Goal: Task Accomplishment & Management: Use online tool/utility

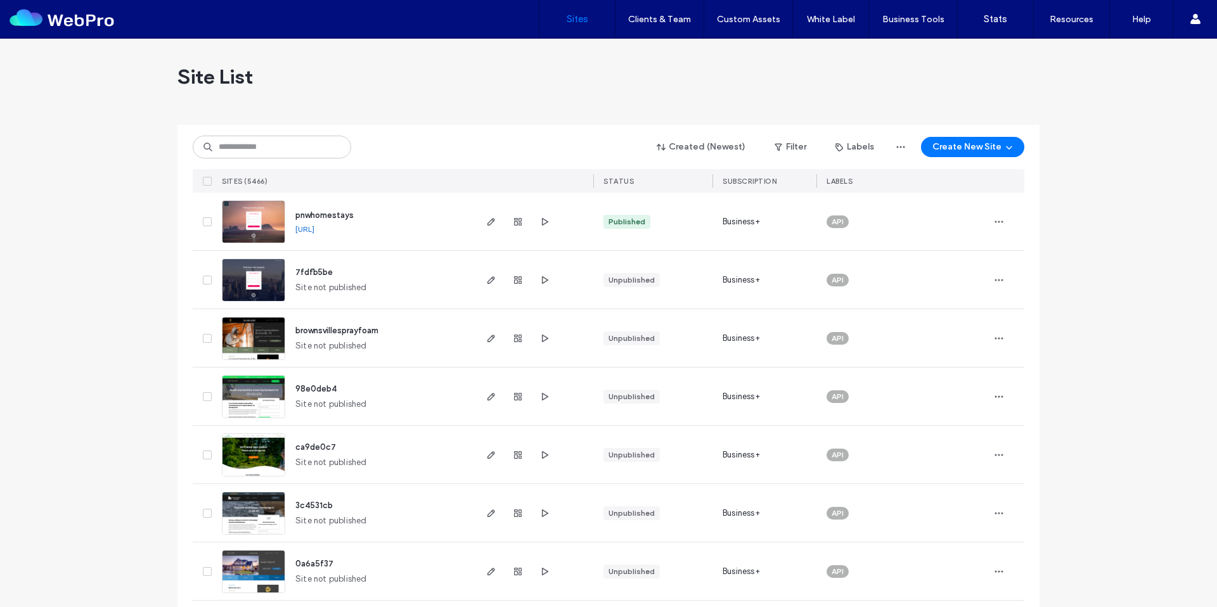
scroll to position [67, 0]
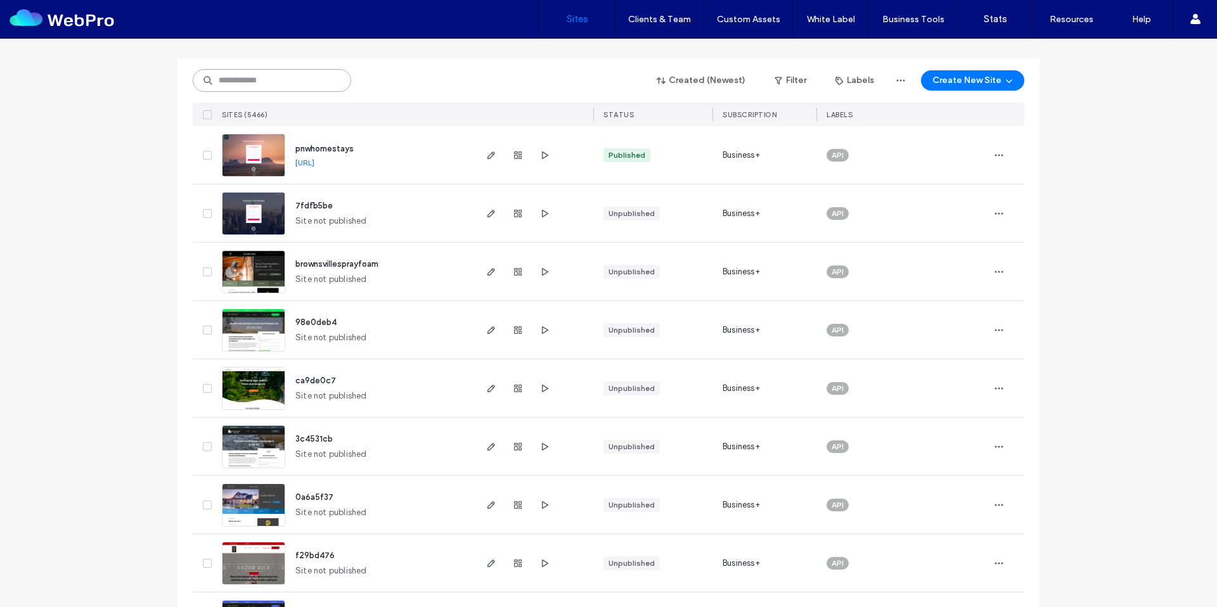
click at [270, 80] on input at bounding box center [272, 80] width 158 height 23
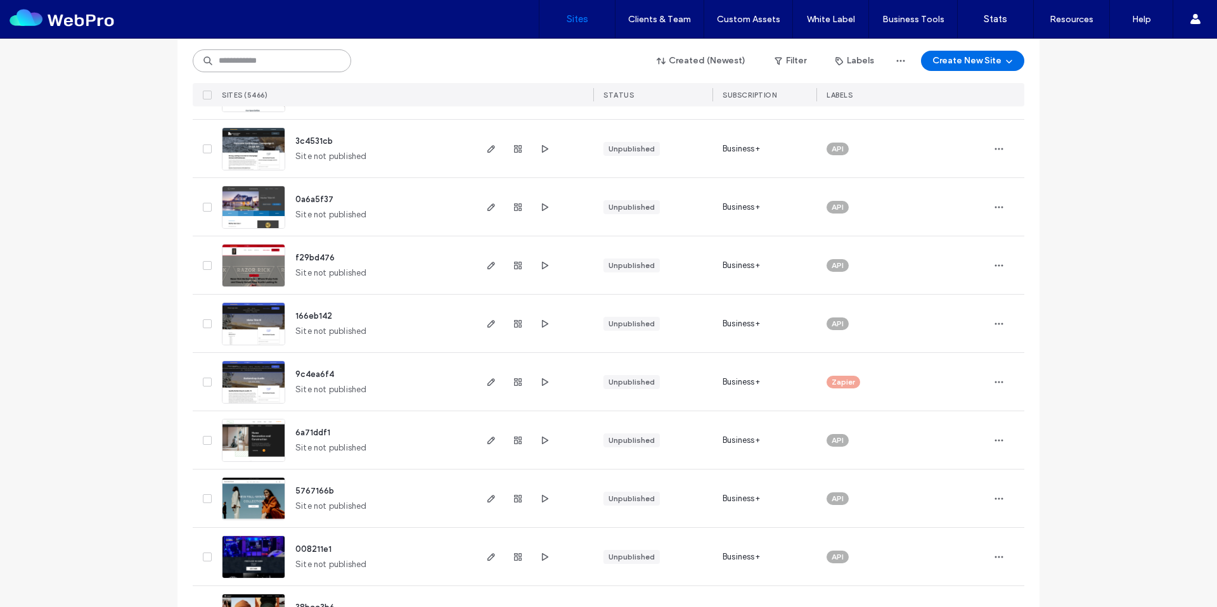
scroll to position [365, 0]
click at [776, 56] on icon "button" at bounding box center [778, 61] width 10 height 10
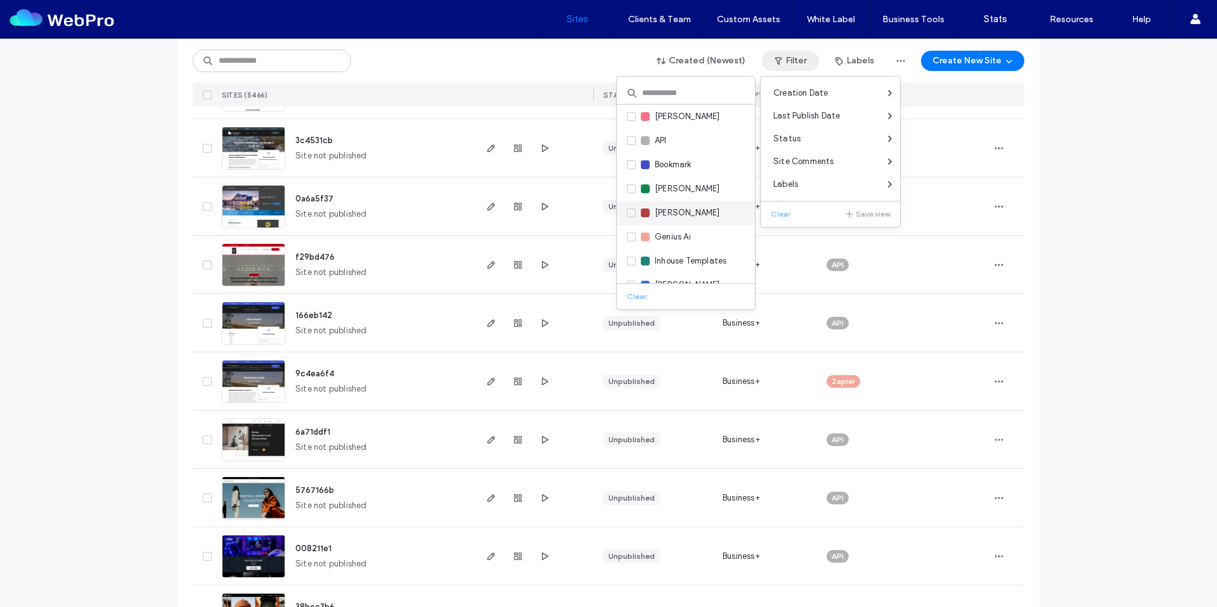
click at [677, 211] on span "Charlie" at bounding box center [687, 213] width 65 height 13
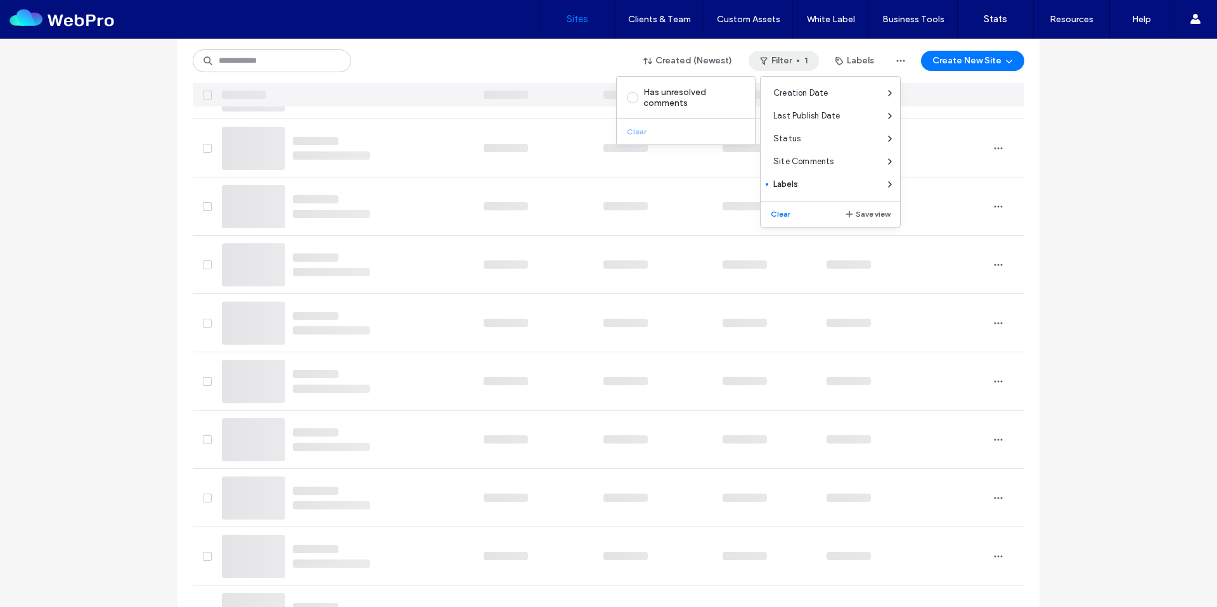
click at [440, 58] on div "Created (Newest) Filter 1 Labels Create New Site" at bounding box center [608, 61] width 831 height 24
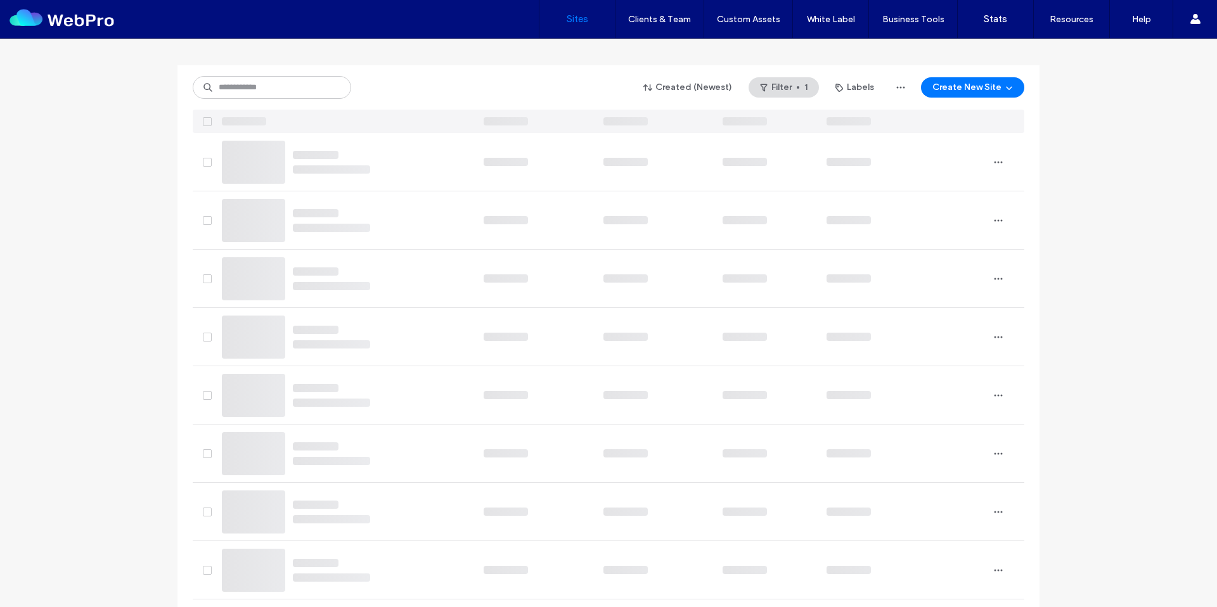
scroll to position [0, 0]
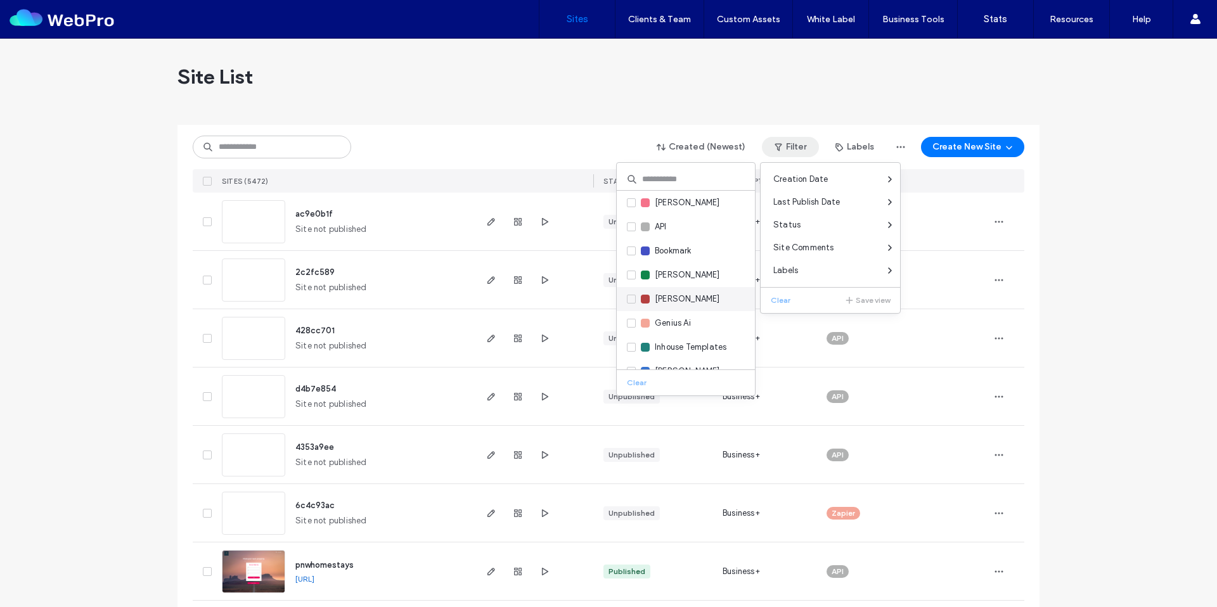
click at [674, 298] on span "Charlie" at bounding box center [687, 299] width 65 height 13
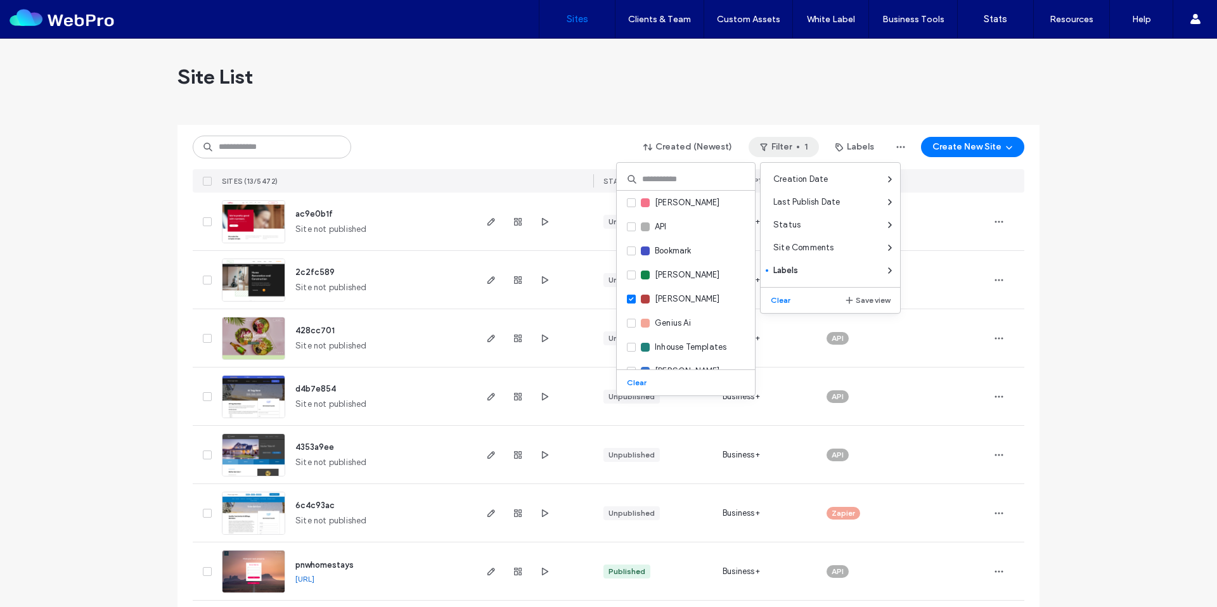
click at [530, 76] on div "Site List" at bounding box center [608, 77] width 862 height 76
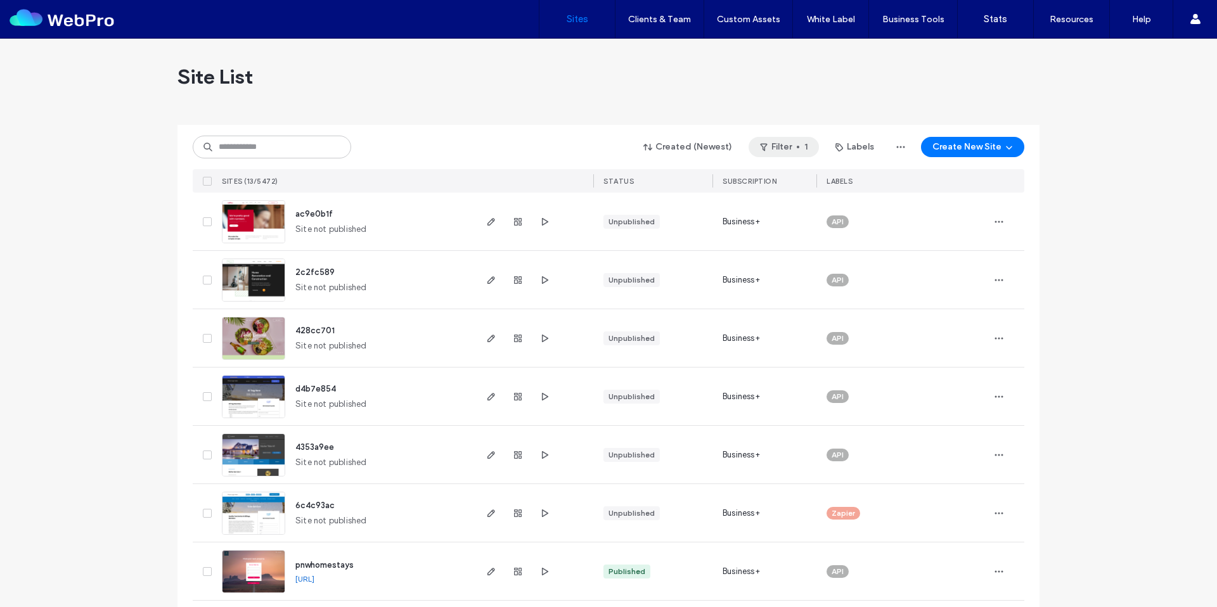
click at [804, 145] on button "Filter 1" at bounding box center [783, 147] width 70 height 20
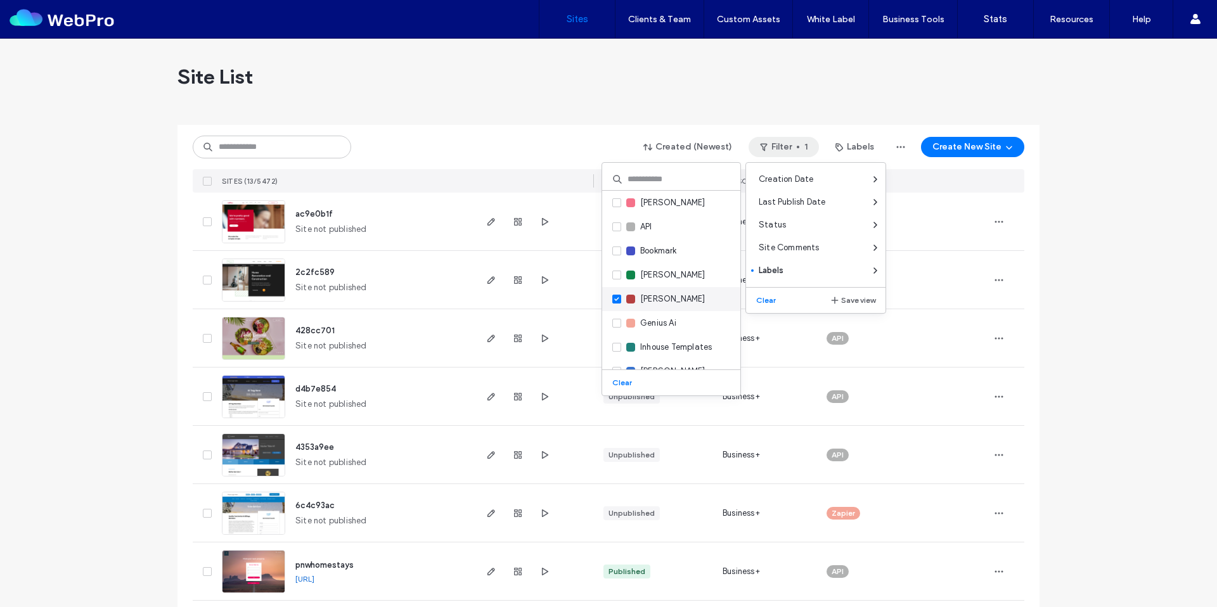
drag, startPoint x: 653, startPoint y: 300, endPoint x: 651, endPoint y: 289, distance: 11.1
click at [653, 298] on span "Charlie" at bounding box center [672, 299] width 65 height 13
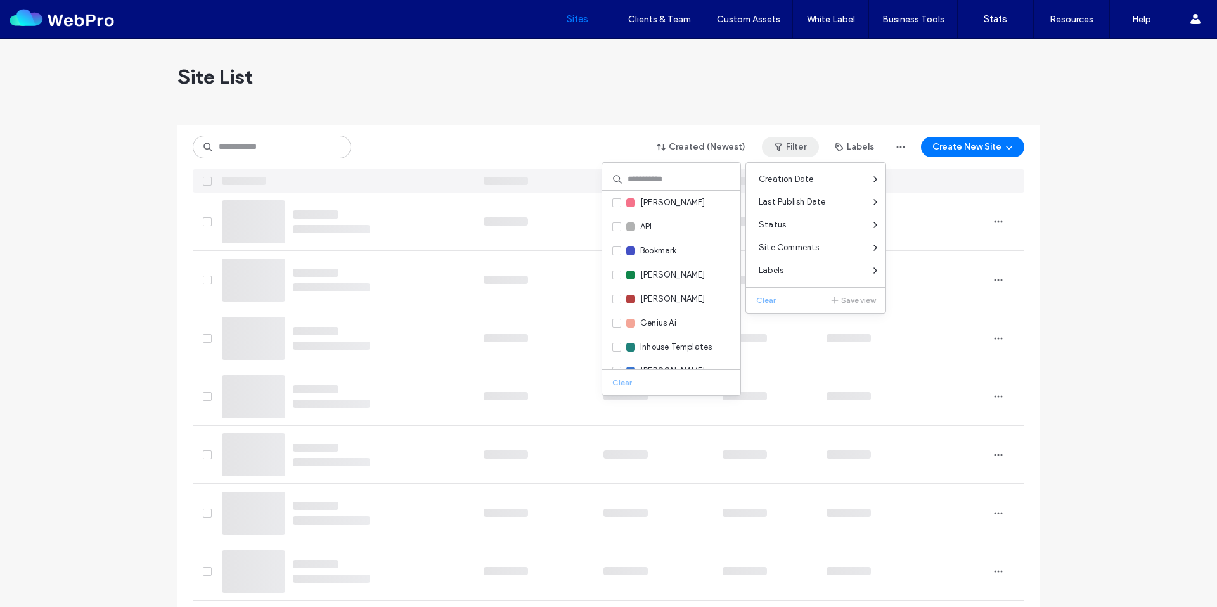
click at [568, 93] on div "Site List" at bounding box center [608, 77] width 862 height 76
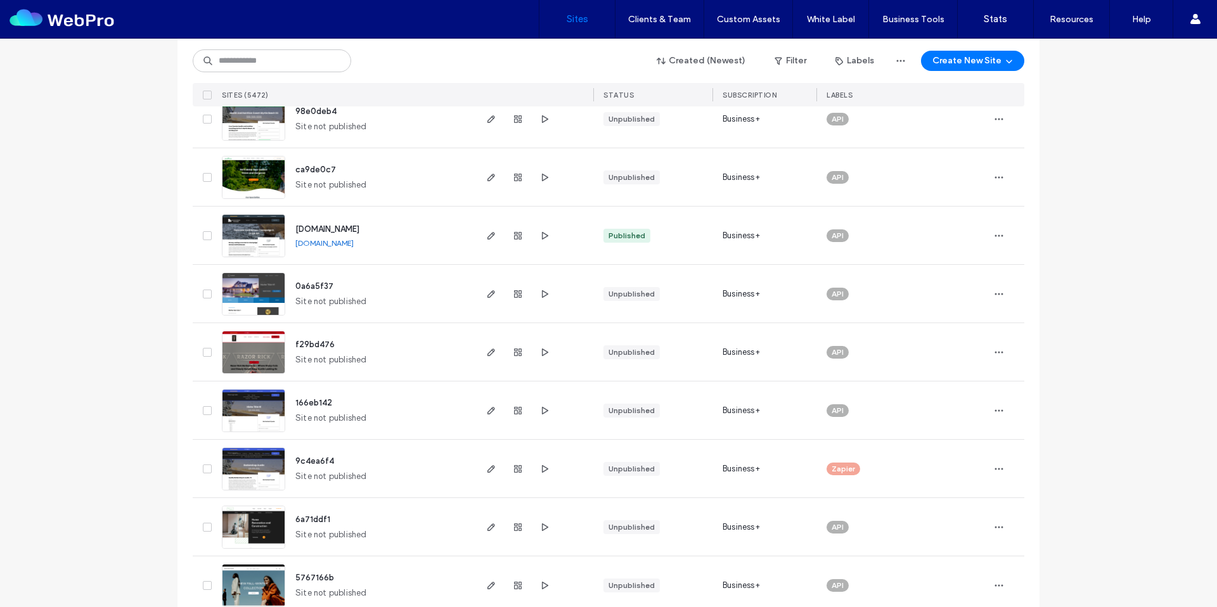
scroll to position [643, 0]
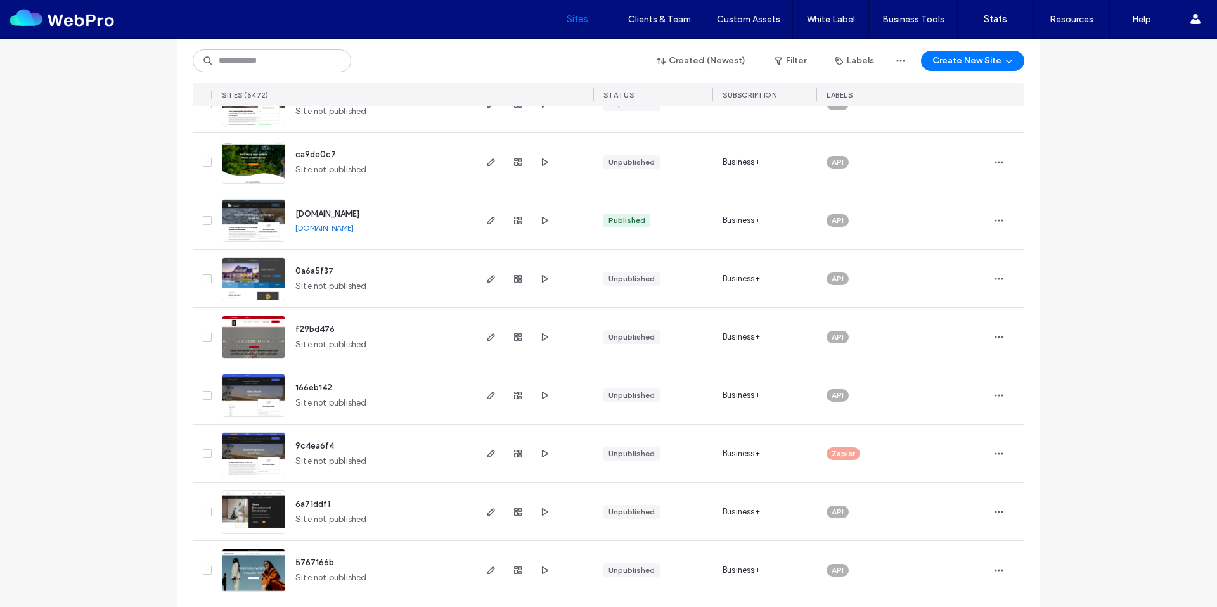
click at [264, 449] on img at bounding box center [253, 476] width 62 height 86
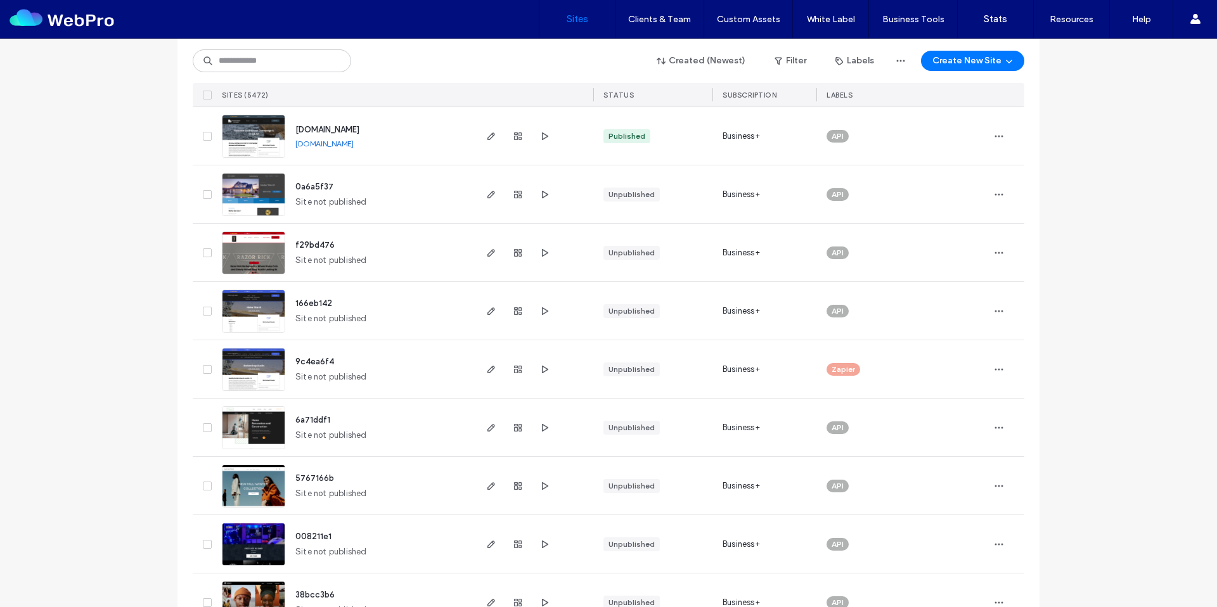
scroll to position [135, 0]
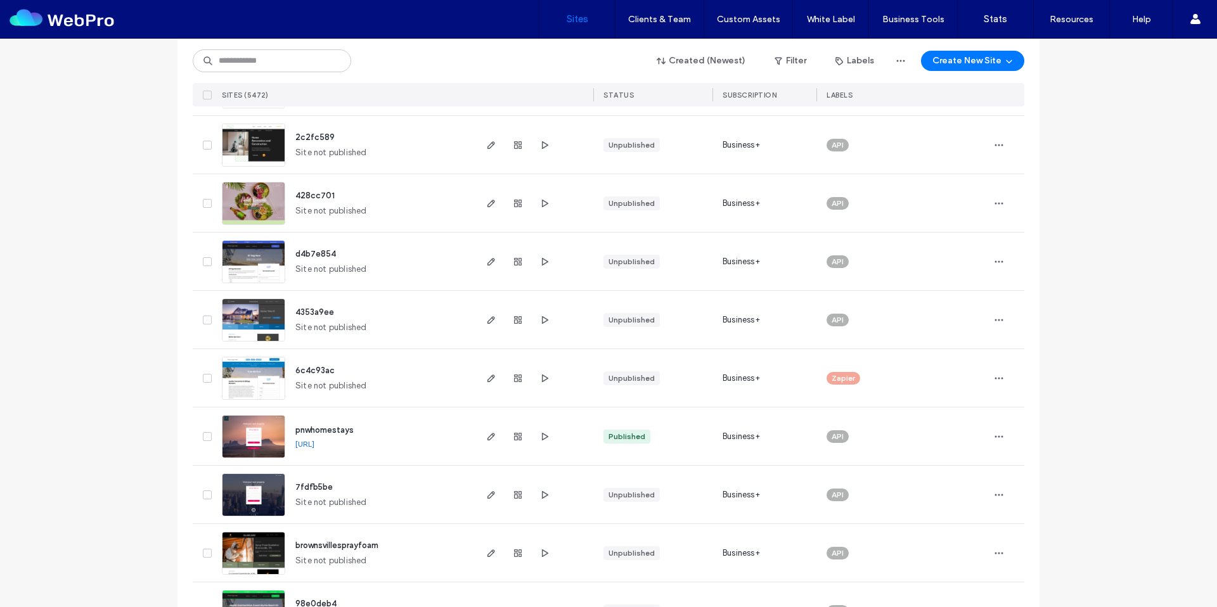
click at [259, 368] on img at bounding box center [253, 400] width 62 height 86
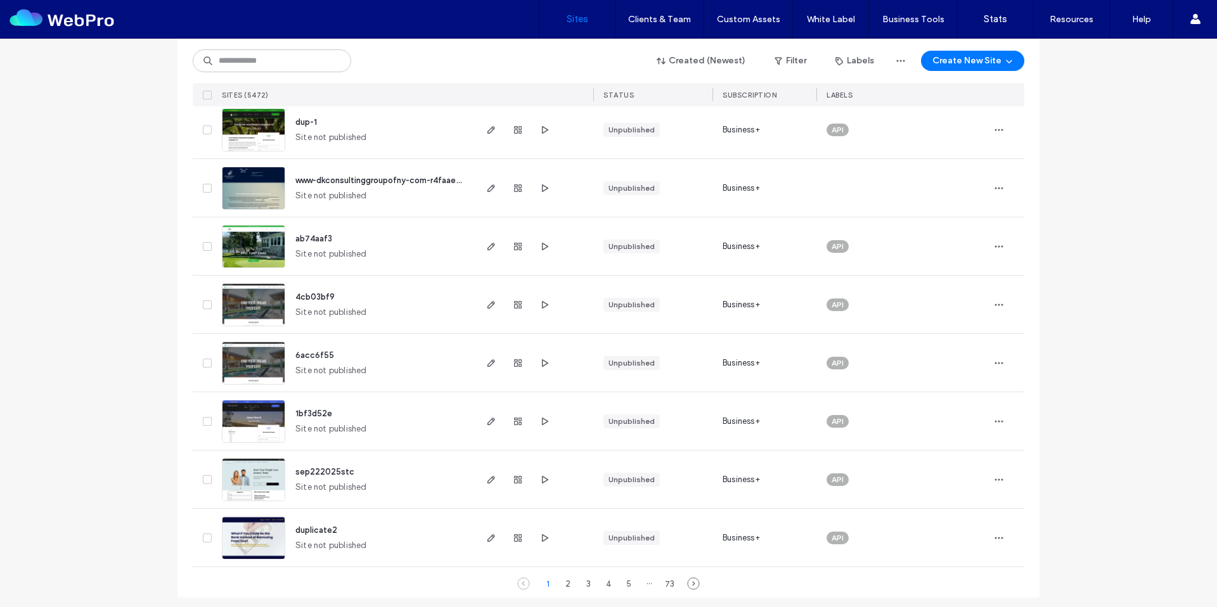
scroll to position [4004, 0]
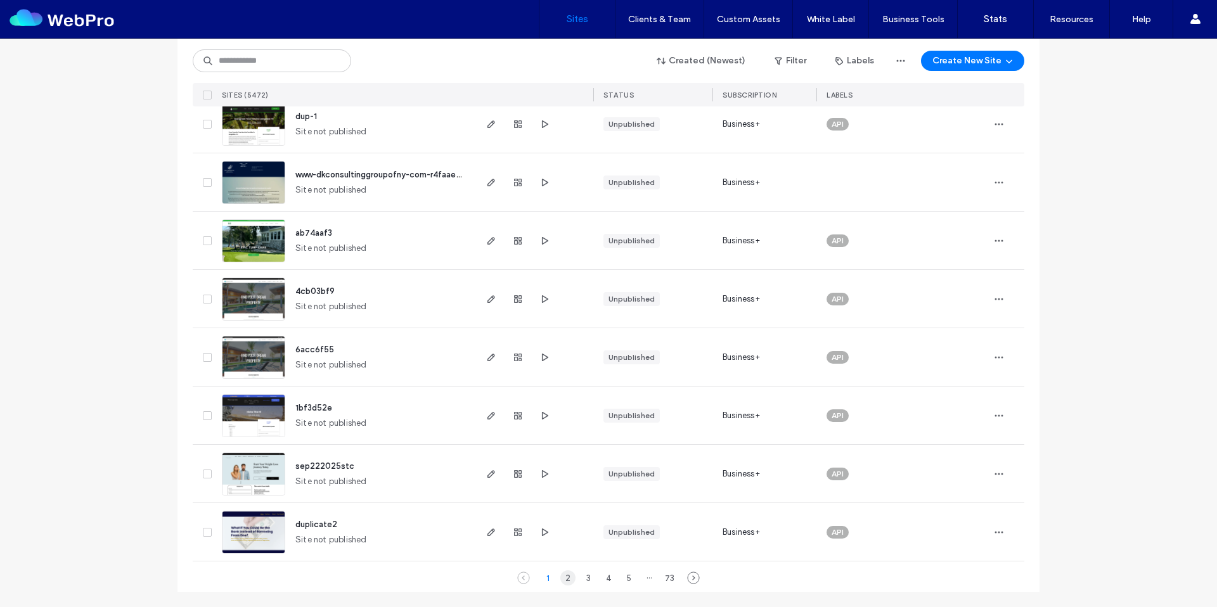
click at [566, 581] on div "2" at bounding box center [567, 577] width 15 height 15
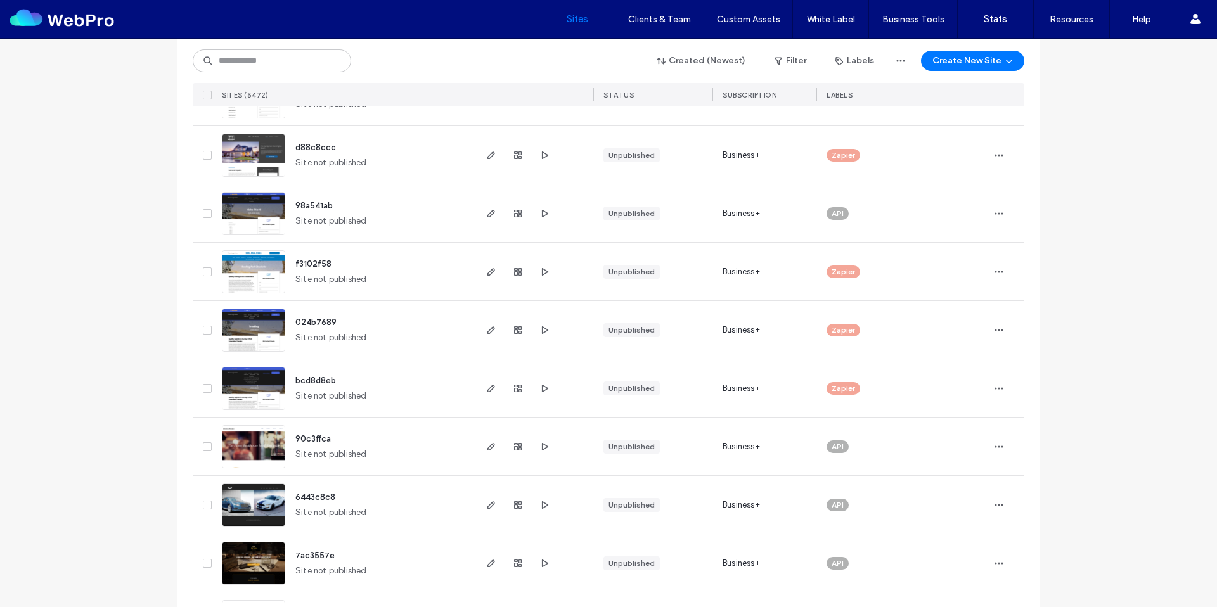
scroll to position [1051, 0]
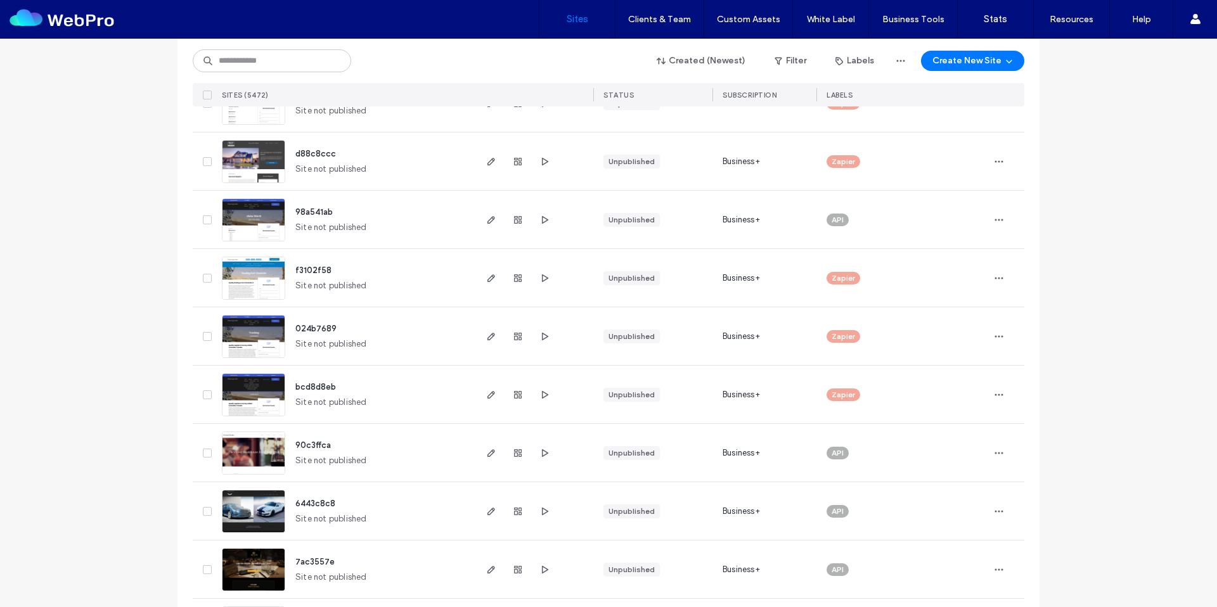
click at [248, 290] on img at bounding box center [253, 300] width 62 height 86
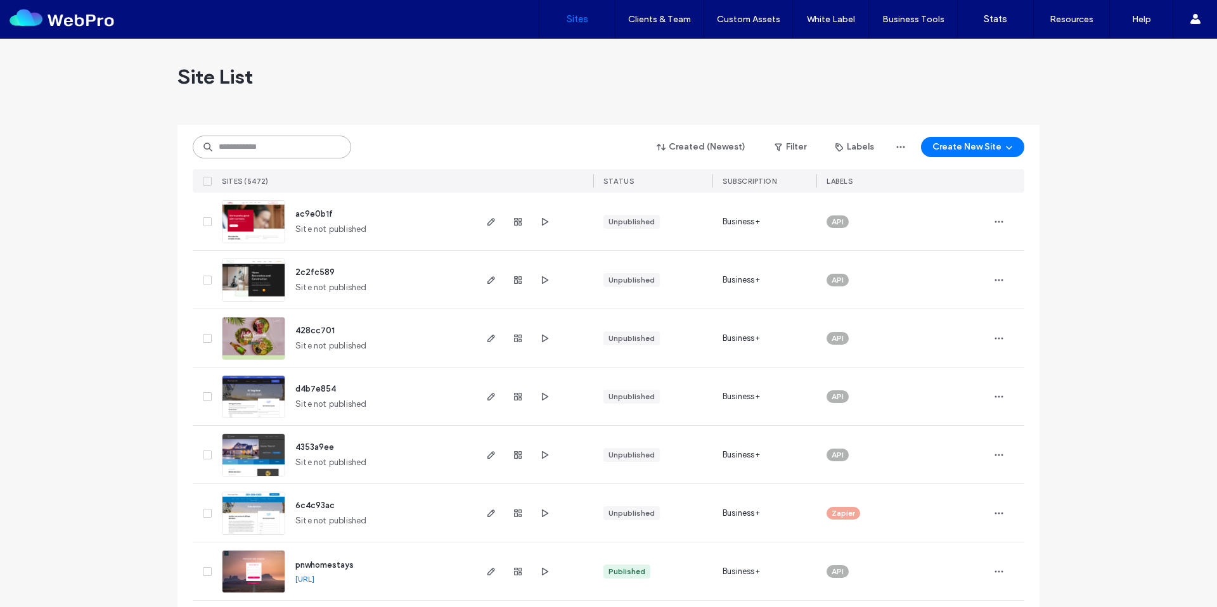
paste input "********"
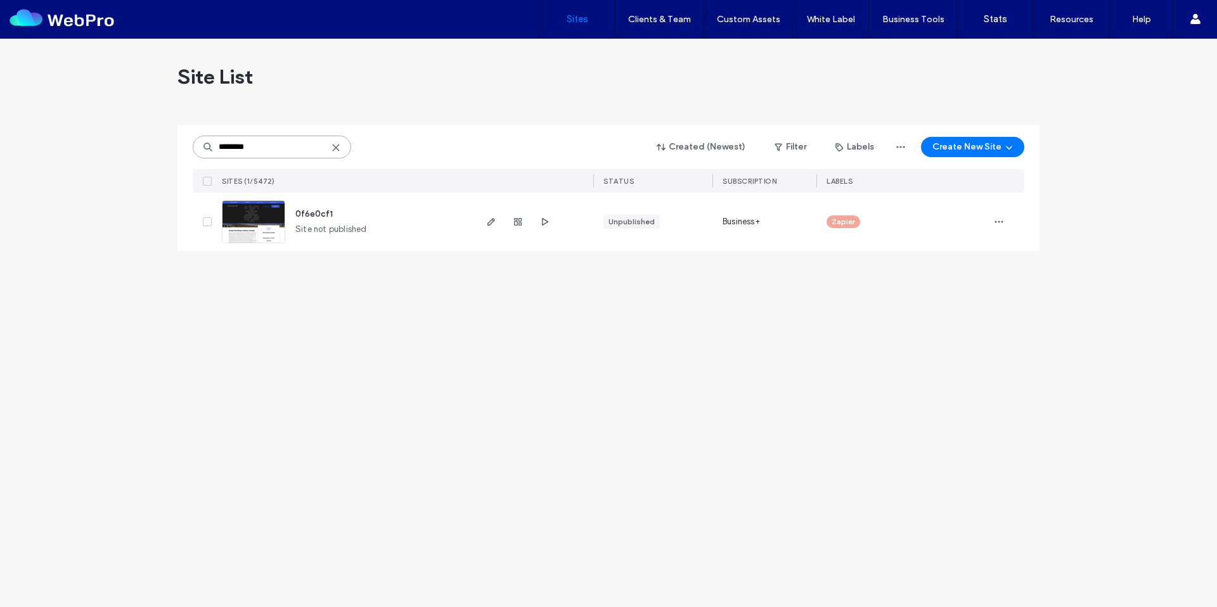
type input "********"
drag, startPoint x: 270, startPoint y: 219, endPoint x: 287, endPoint y: 225, distance: 18.2
click at [270, 219] on img at bounding box center [253, 244] width 62 height 86
type input "********"
drag, startPoint x: 995, startPoint y: 222, endPoint x: 985, endPoint y: 233, distance: 14.3
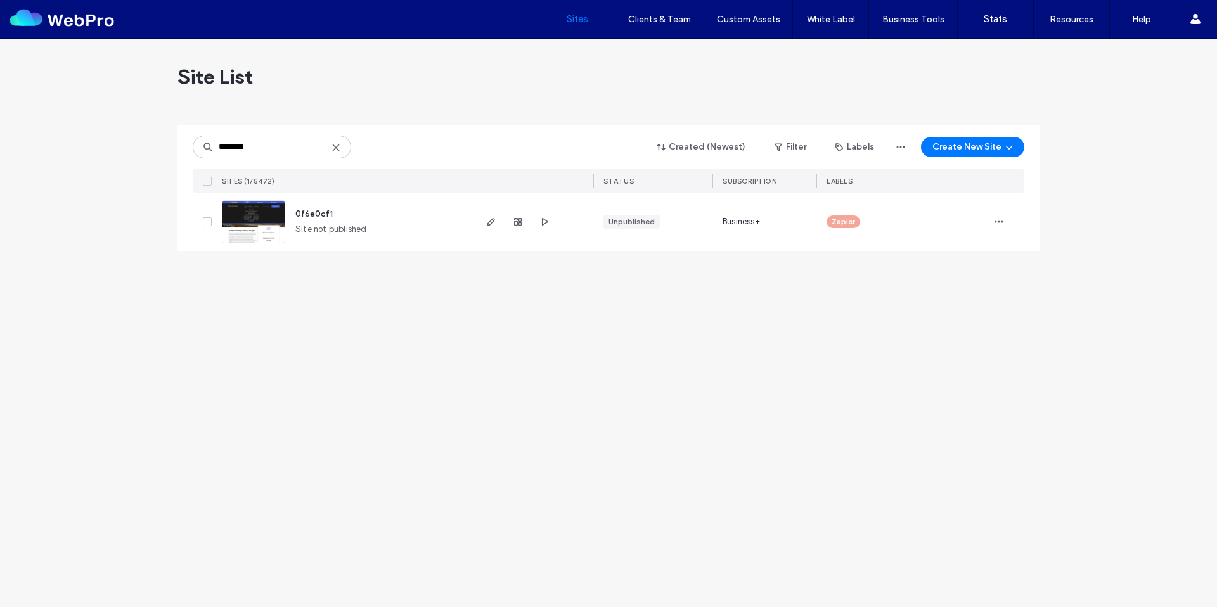
click at [994, 223] on icon "button" at bounding box center [999, 222] width 10 height 10
click at [954, 326] on span "Assign Label" at bounding box center [942, 327] width 46 height 13
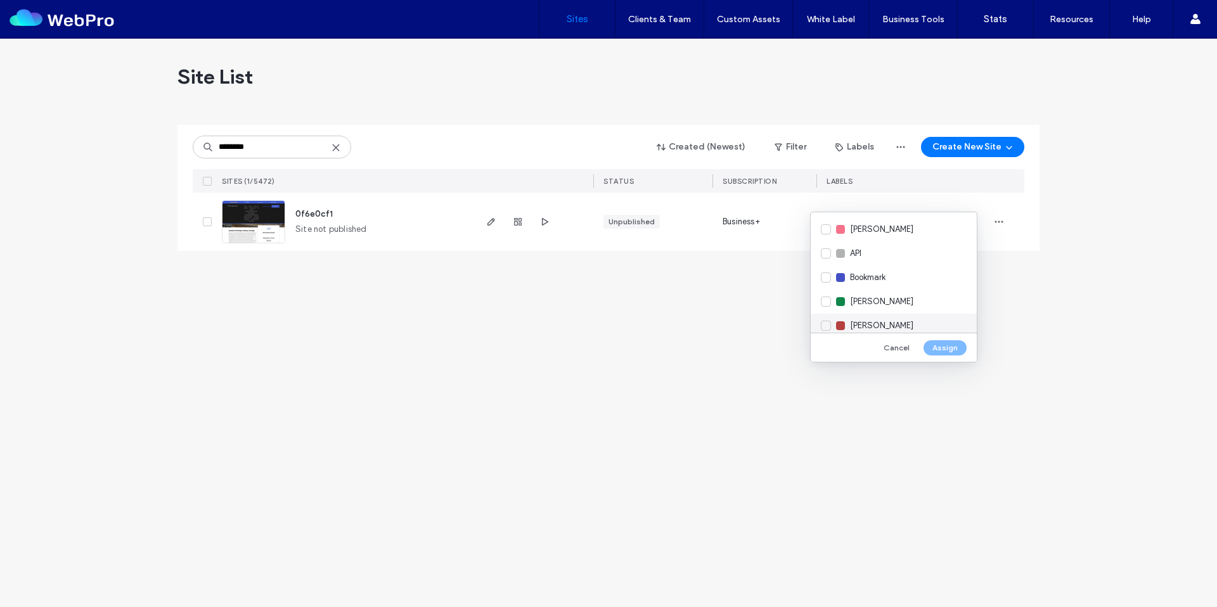
click at [862, 321] on span "Charlie" at bounding box center [881, 325] width 63 height 13
click at [949, 348] on button "Assign" at bounding box center [944, 347] width 43 height 15
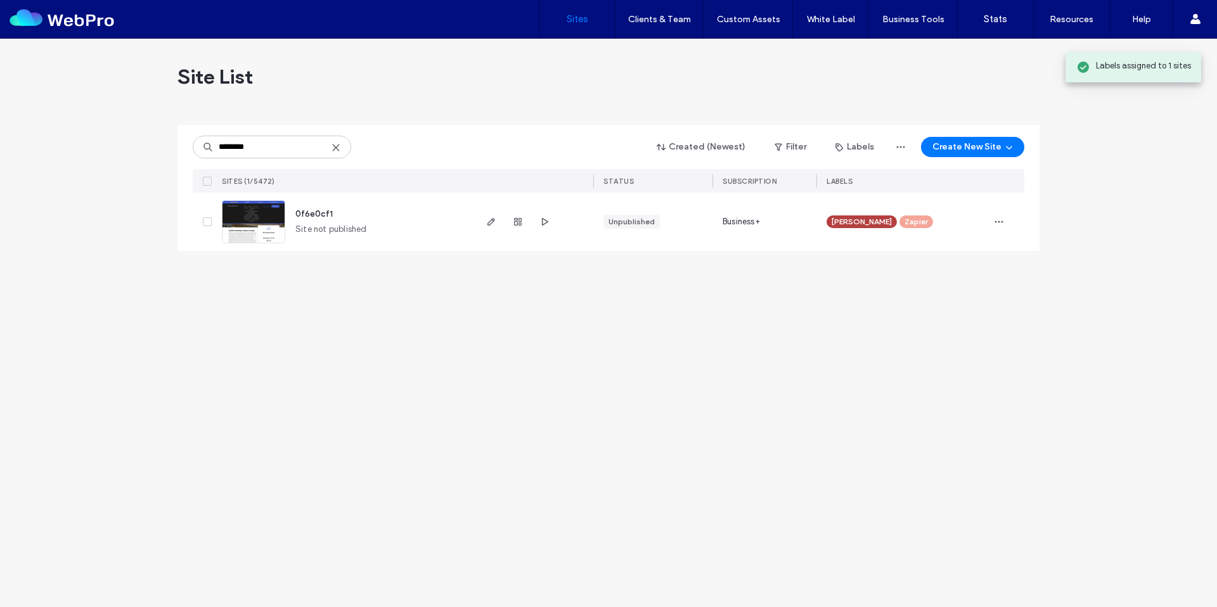
click at [270, 215] on img at bounding box center [253, 244] width 62 height 86
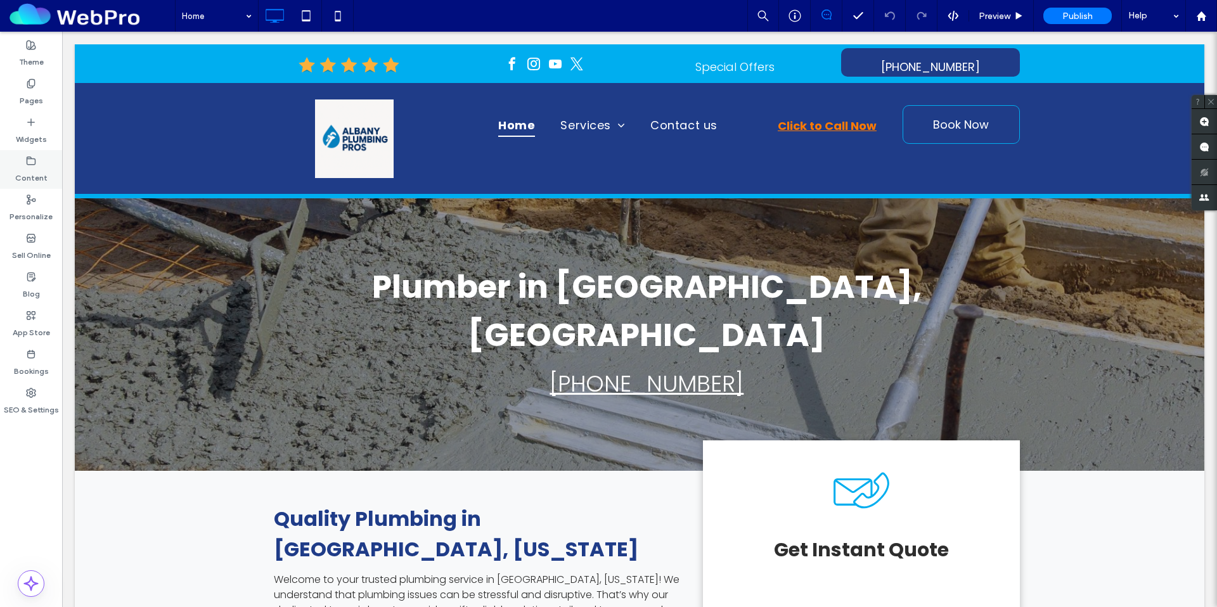
click at [31, 166] on label "Content" at bounding box center [31, 175] width 32 height 18
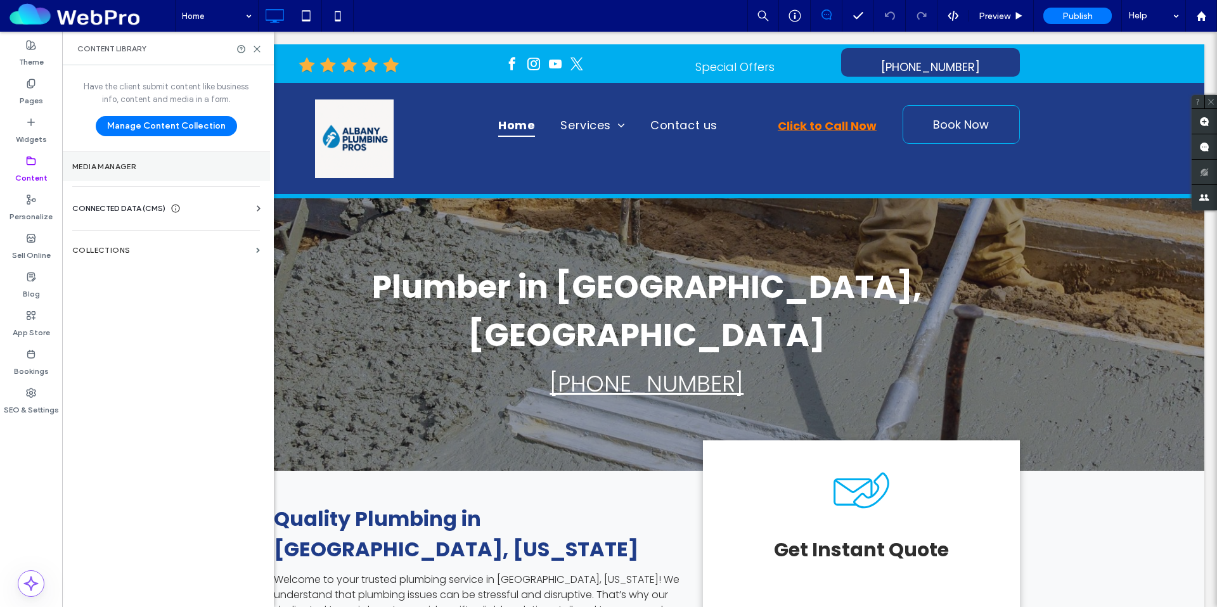
click at [133, 163] on label "Media Manager" at bounding box center [166, 166] width 188 height 9
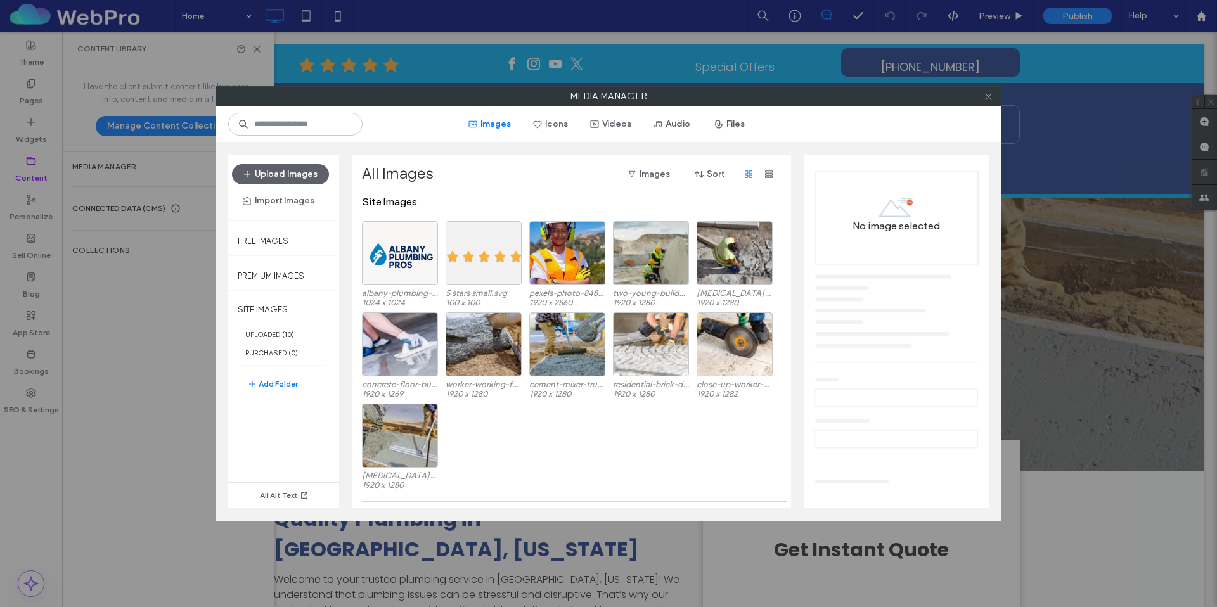
click at [991, 96] on icon at bounding box center [988, 97] width 10 height 10
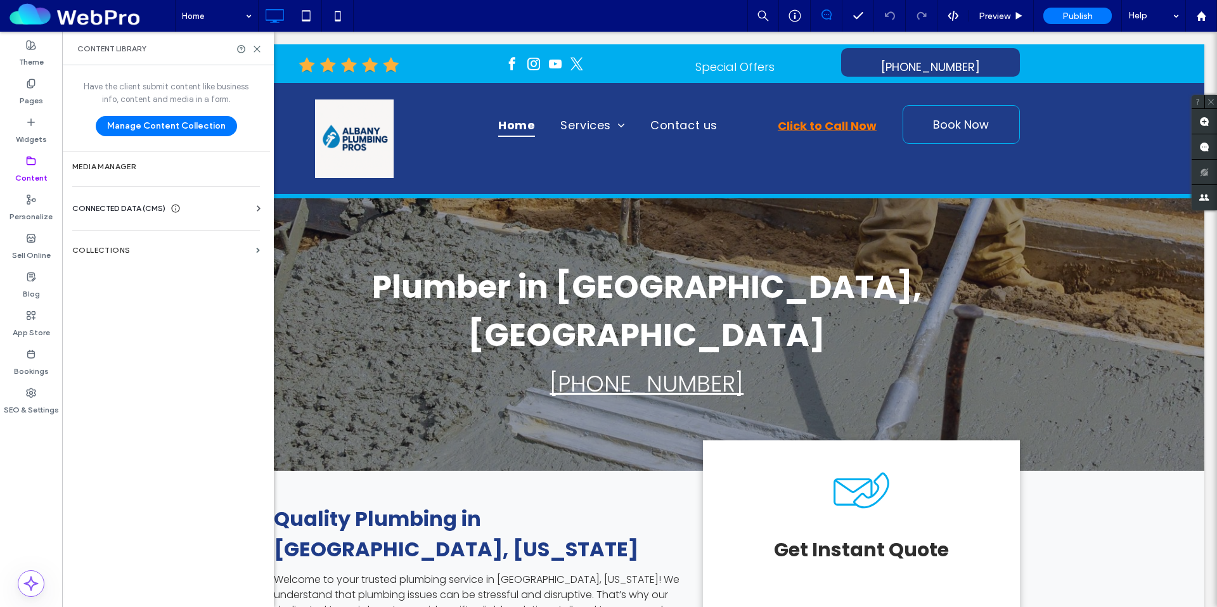
click at [152, 209] on span "CONNECTED DATA (CMS)" at bounding box center [118, 208] width 93 height 13
click at [145, 235] on label "Business Info" at bounding box center [168, 239] width 172 height 9
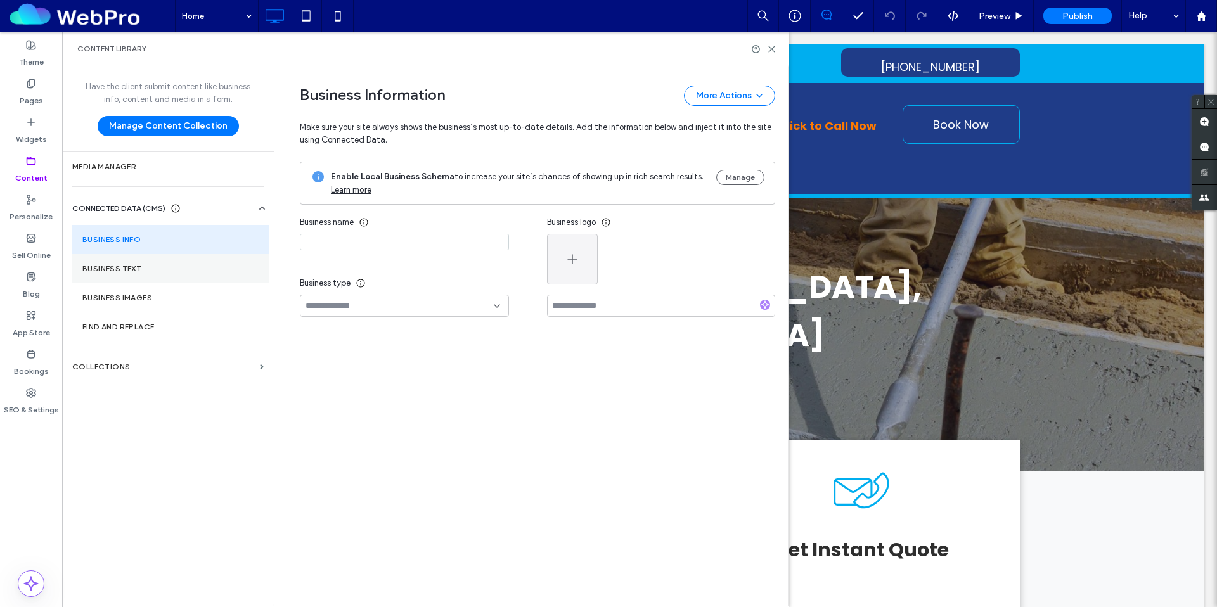
type input "**********"
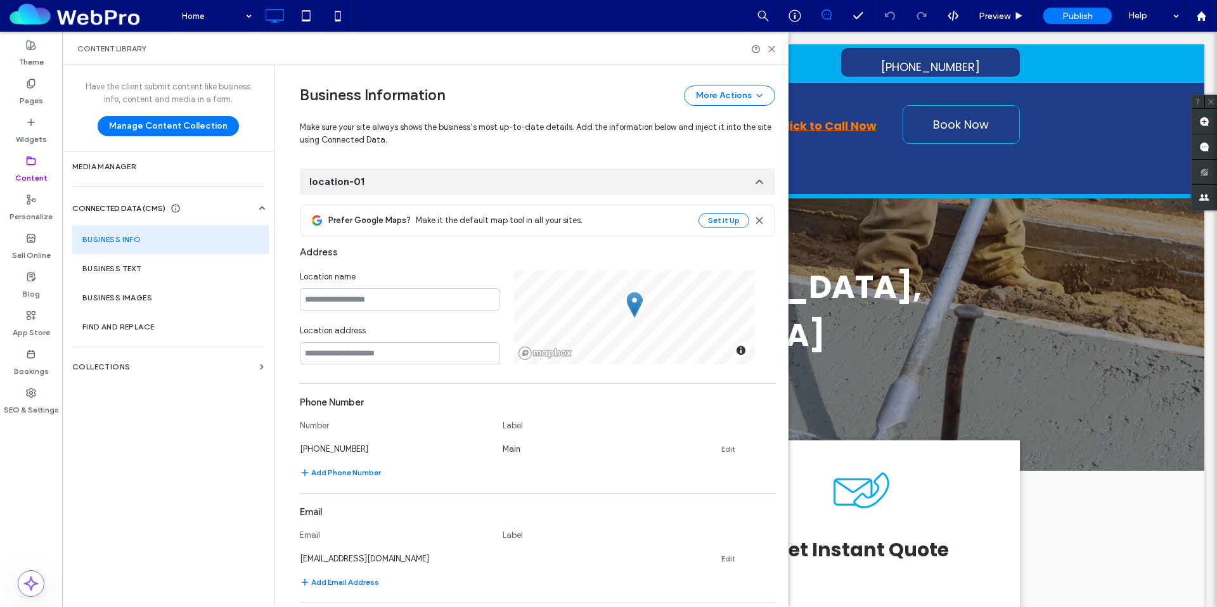
scroll to position [293, 0]
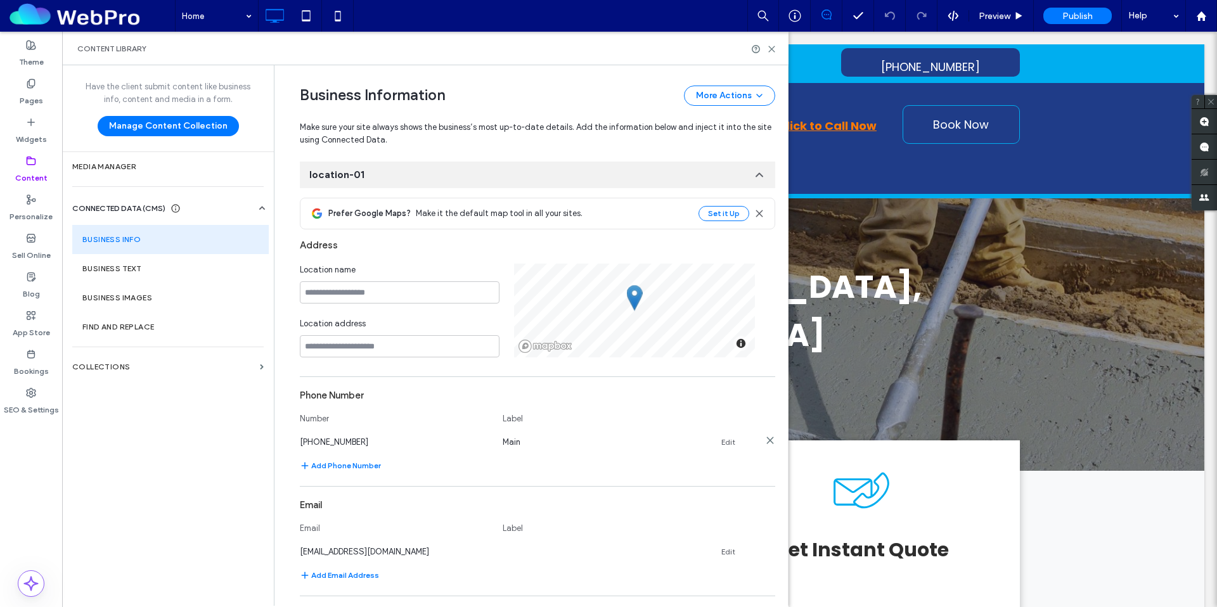
click at [732, 442] on div "[PHONE_NUMBER] Main Edit" at bounding box center [526, 441] width 452 height 13
click at [723, 441] on link "Edit" at bounding box center [728, 442] width 14 height 10
click at [337, 440] on input "**********" at bounding box center [395, 441] width 190 height 22
click at [336, 440] on input "**********" at bounding box center [395, 441] width 190 height 22
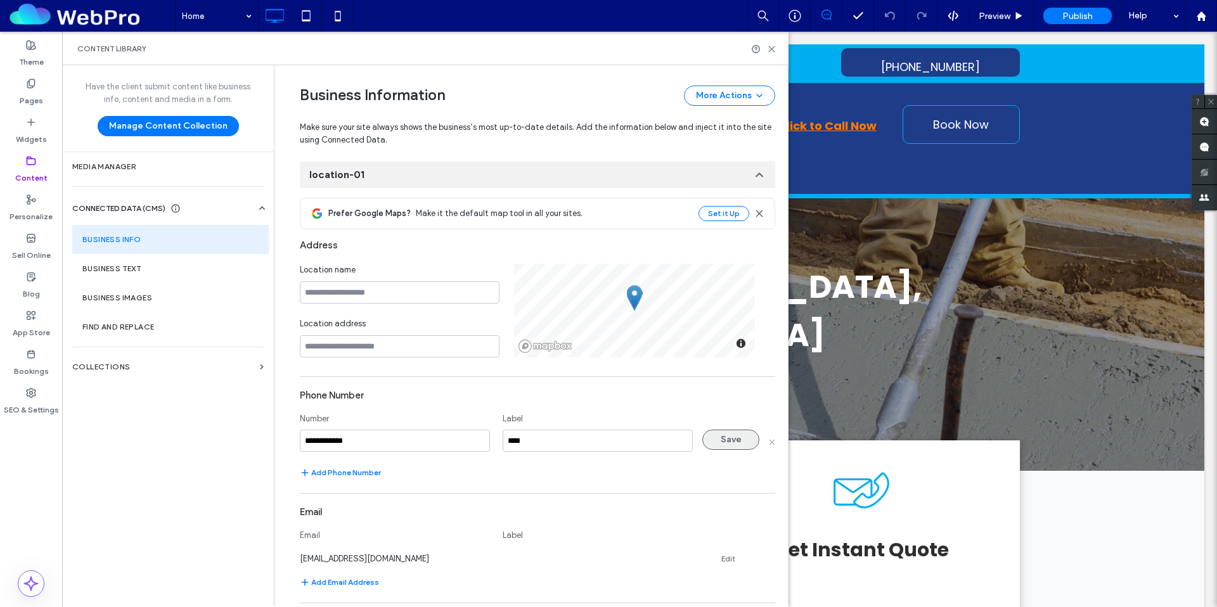
type input "**********"
click at [728, 439] on button "Save" at bounding box center [730, 440] width 57 height 20
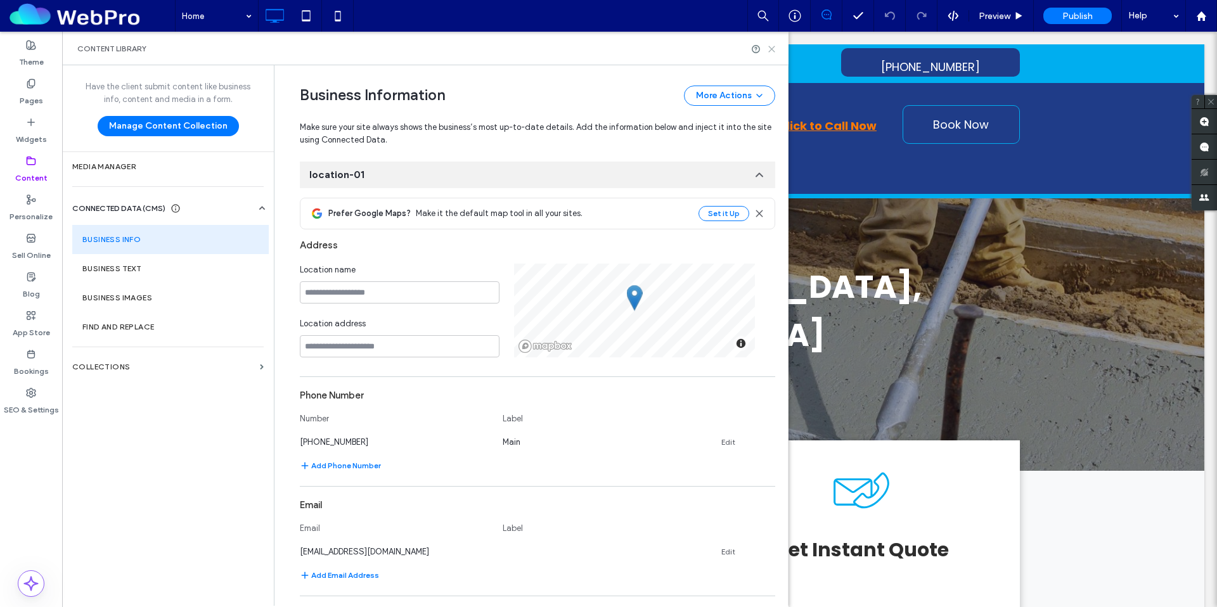
click at [769, 46] on use at bounding box center [772, 49] width 6 height 6
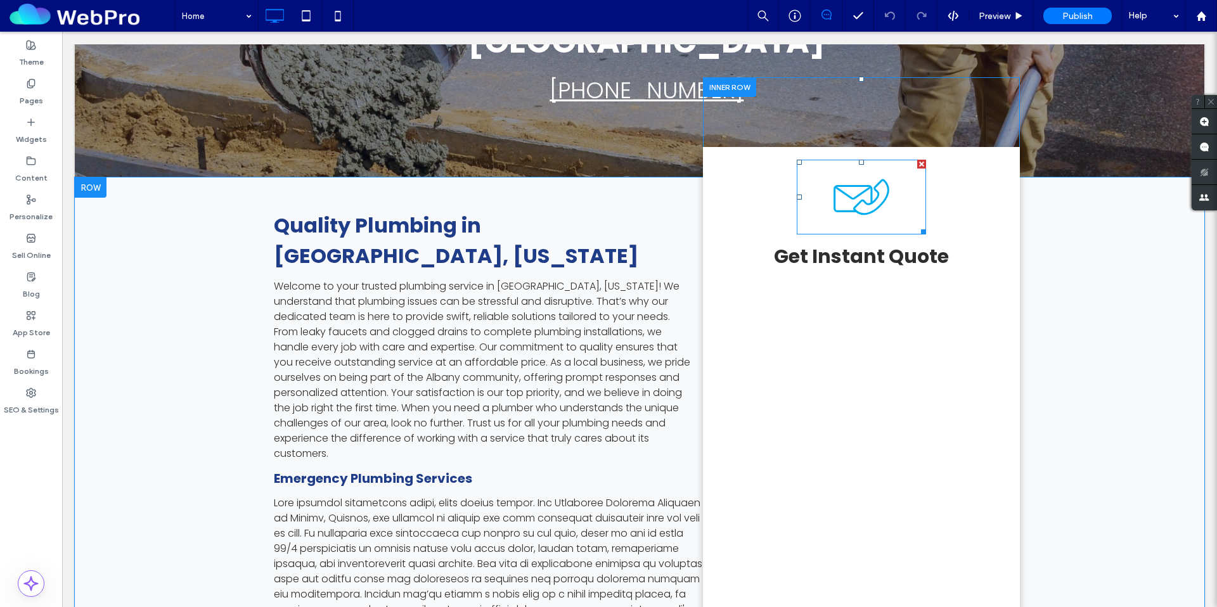
click at [848, 160] on icon at bounding box center [861, 197] width 129 height 75
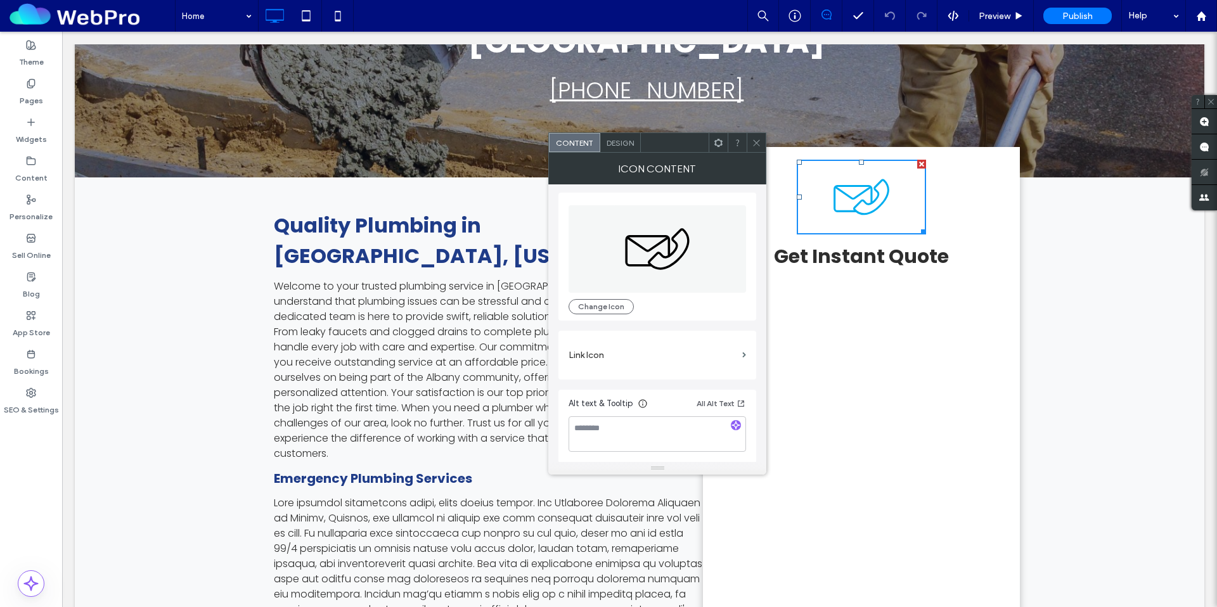
scroll to position [3, 0]
click at [613, 141] on span "Design" at bounding box center [619, 143] width 27 height 10
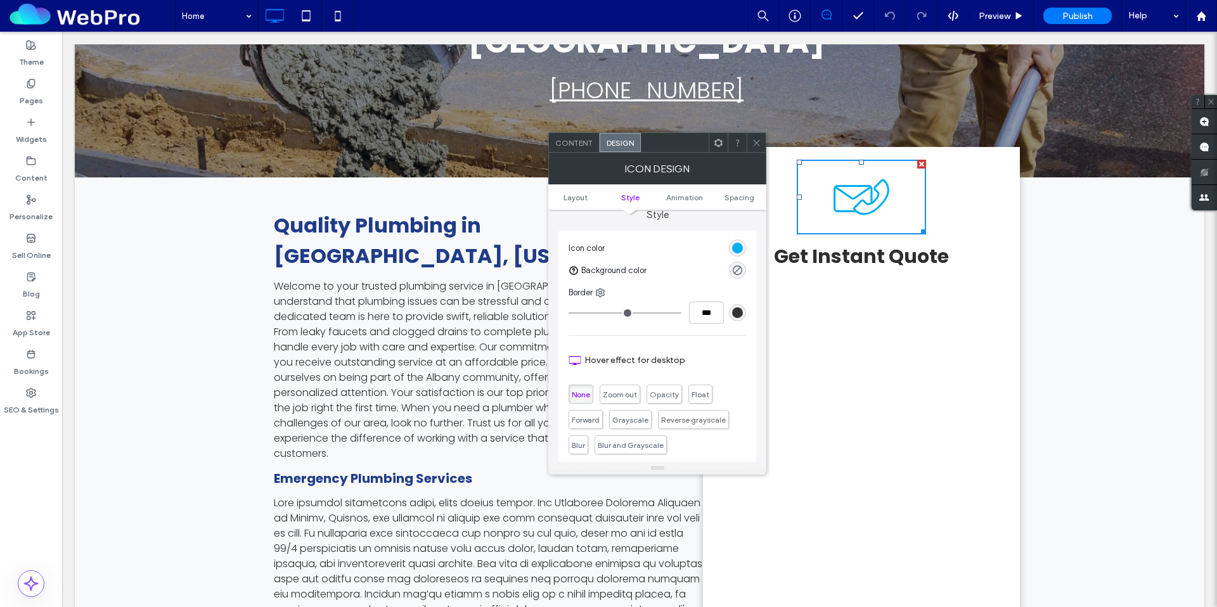
scroll to position [276, 0]
click at [741, 242] on div "rgb(0, 174, 239)" at bounding box center [737, 249] width 17 height 17
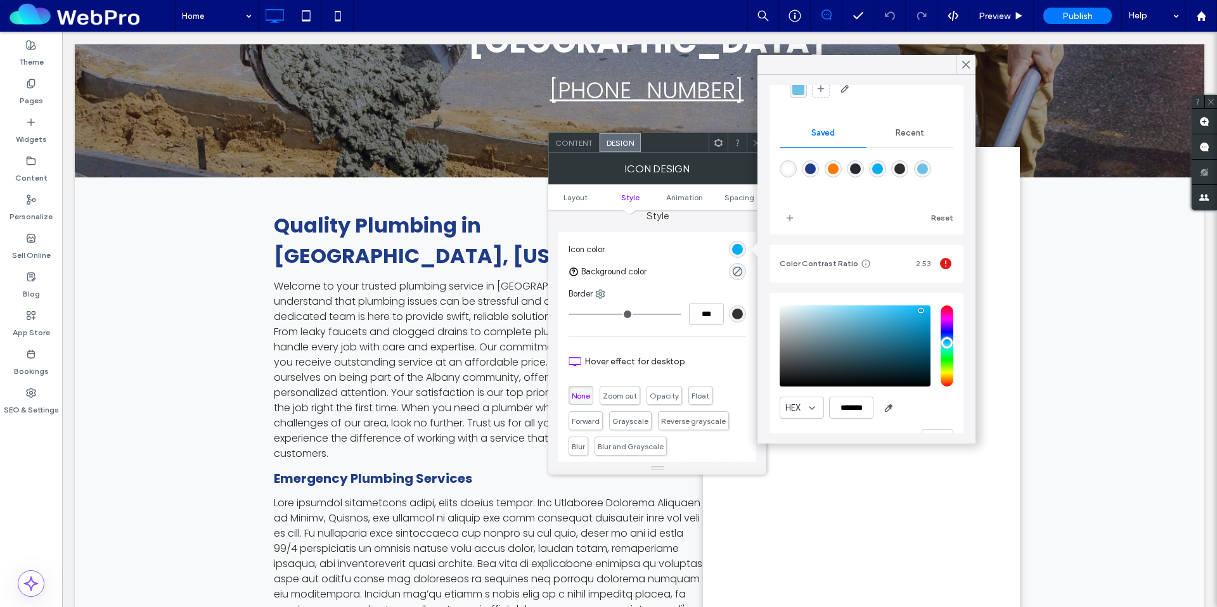
scroll to position [114, 0]
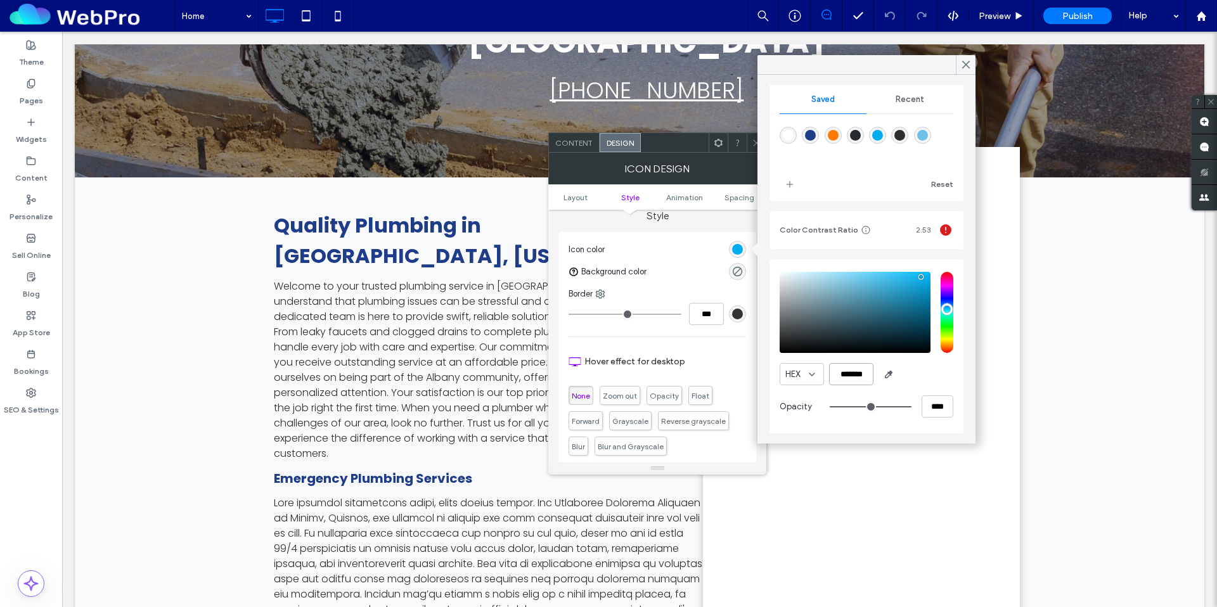
click at [852, 375] on input "*******" at bounding box center [851, 374] width 44 height 22
click at [32, 127] on icon at bounding box center [31, 122] width 10 height 10
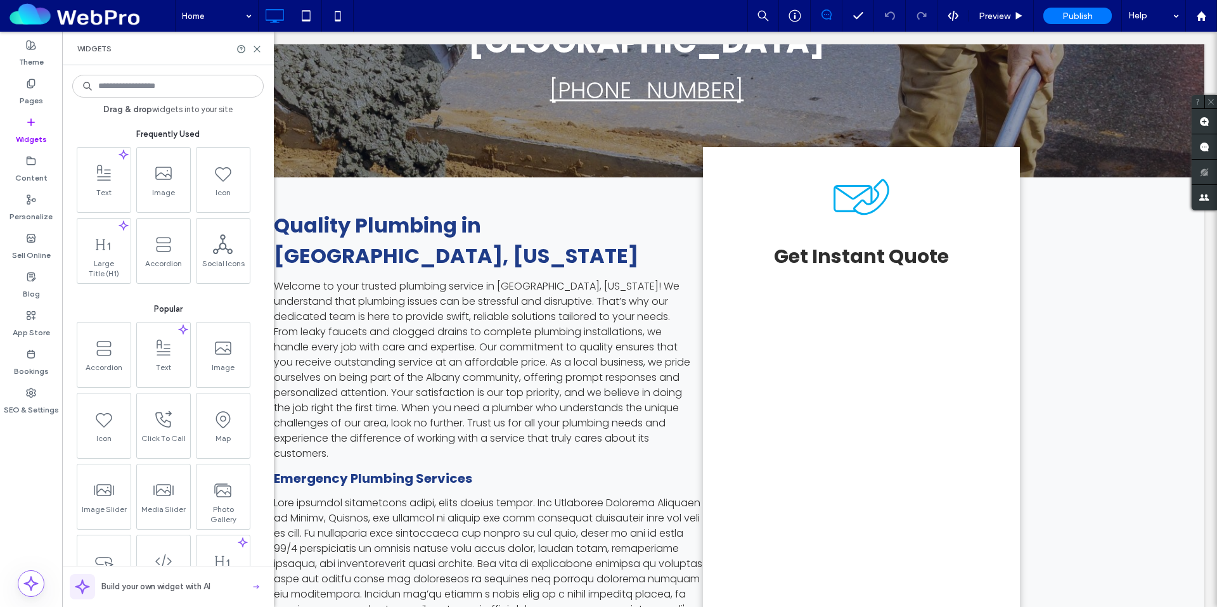
click at [32, 127] on icon at bounding box center [31, 122] width 10 height 10
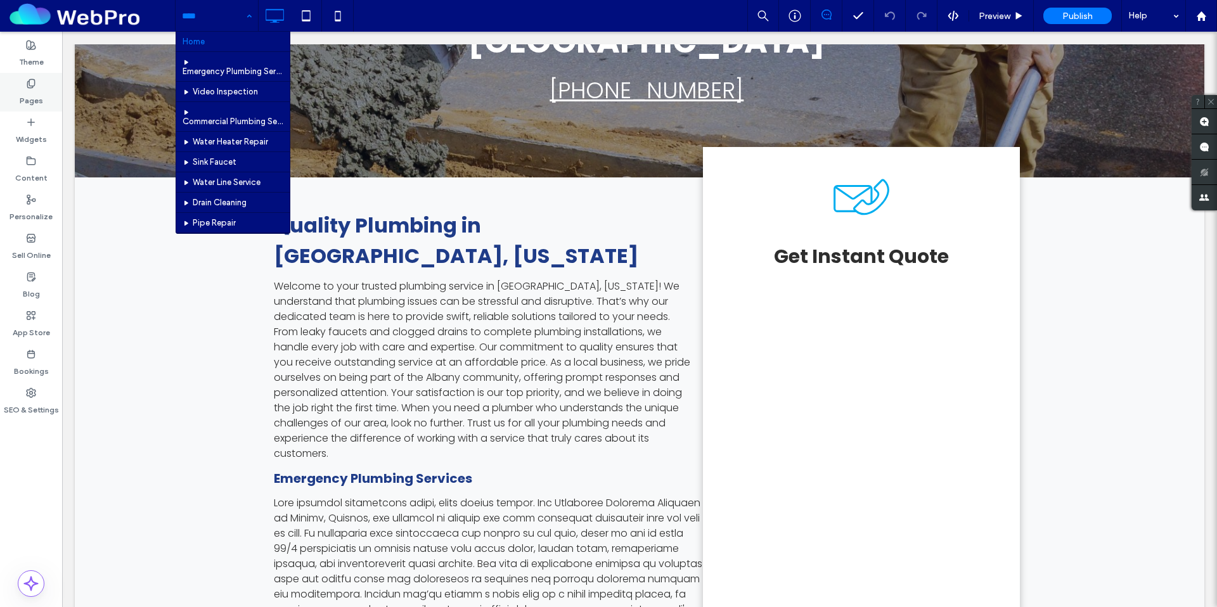
click at [34, 87] on icon at bounding box center [31, 84] width 10 height 10
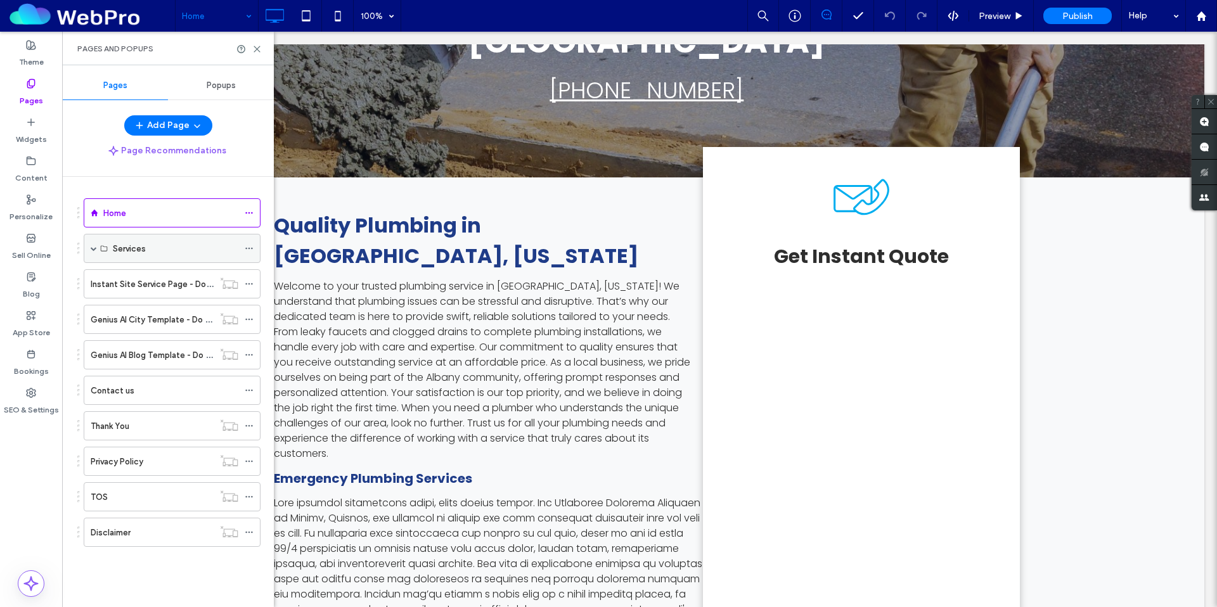
click at [94, 245] on span at bounding box center [94, 248] width 6 height 6
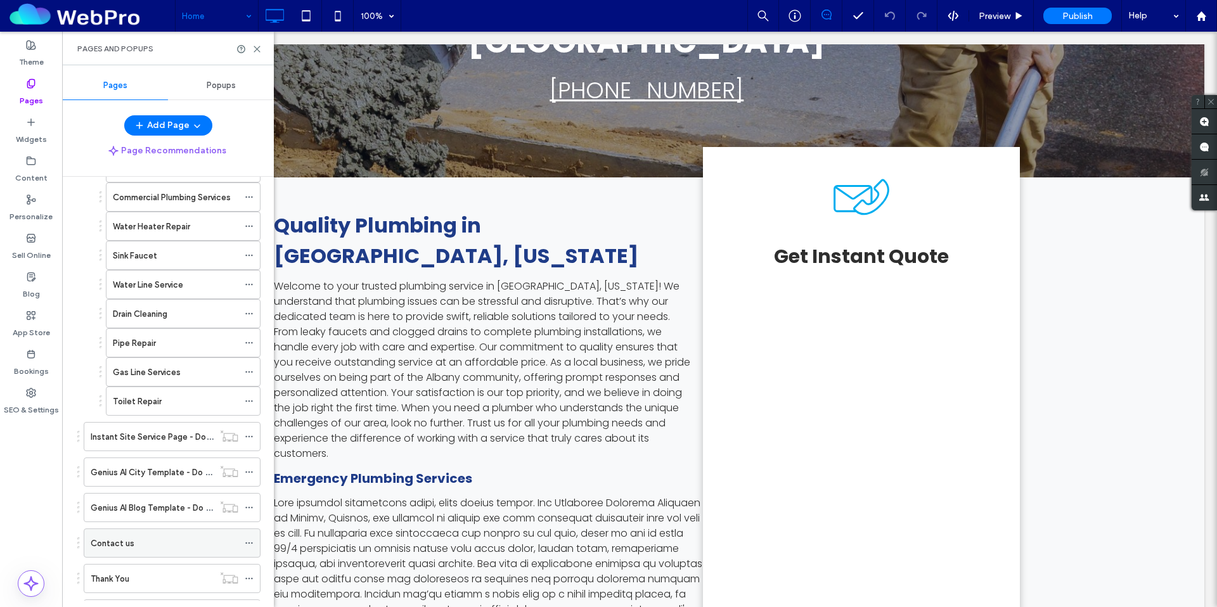
scroll to position [269, 0]
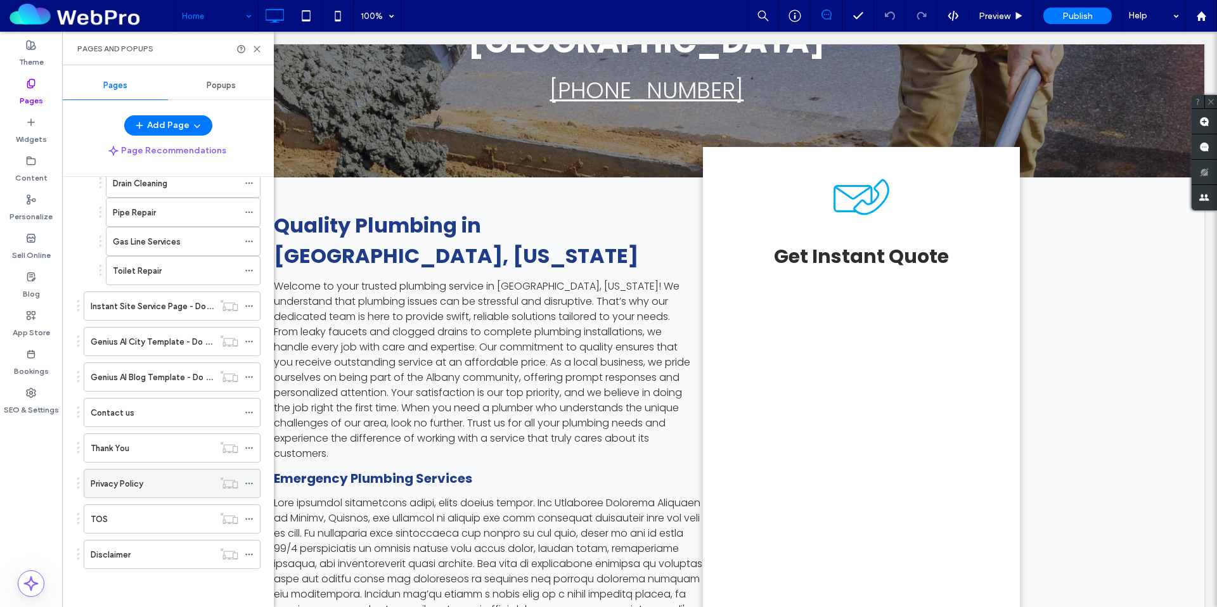
click at [148, 482] on div "Privacy Policy" at bounding box center [152, 483] width 123 height 13
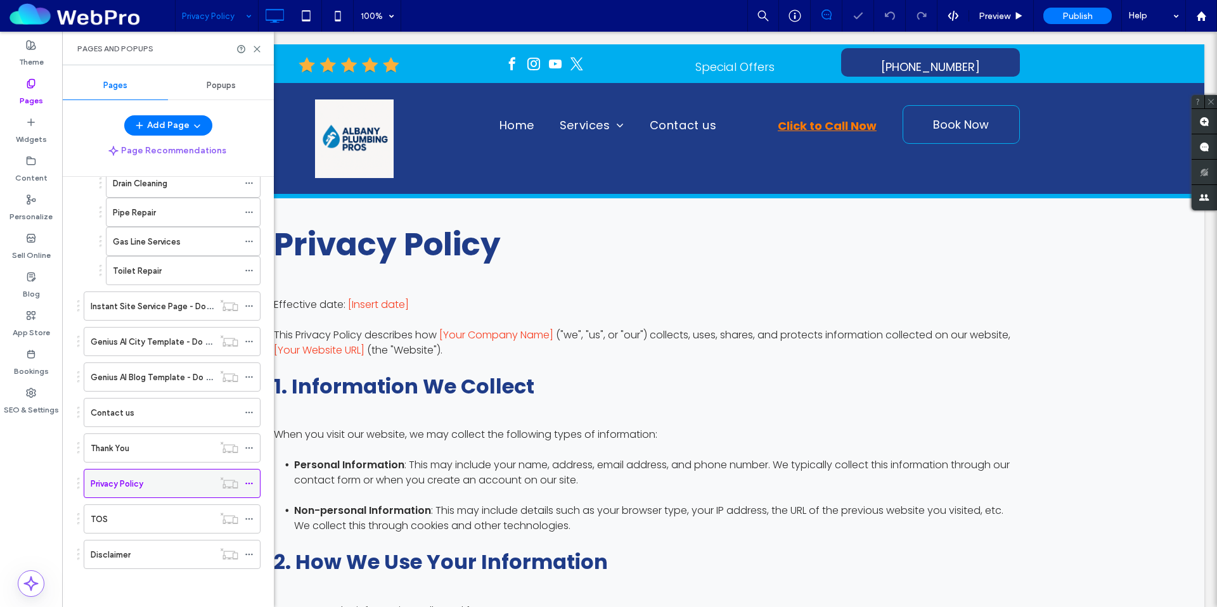
click at [250, 489] on span at bounding box center [249, 483] width 9 height 19
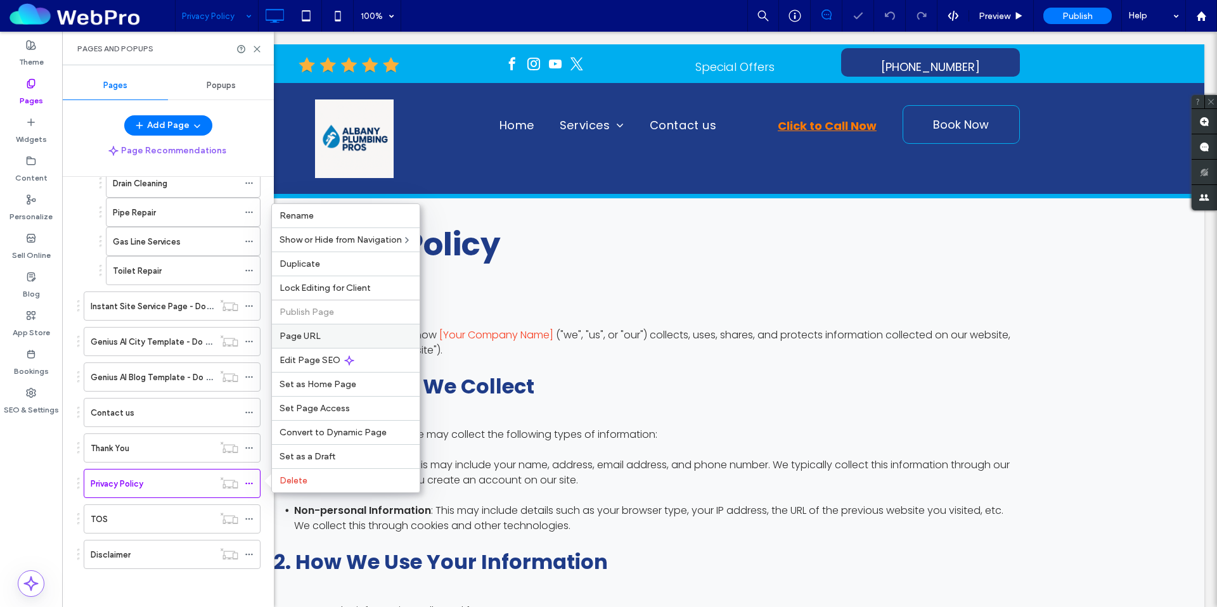
click at [292, 331] on span "Page URL" at bounding box center [299, 336] width 41 height 11
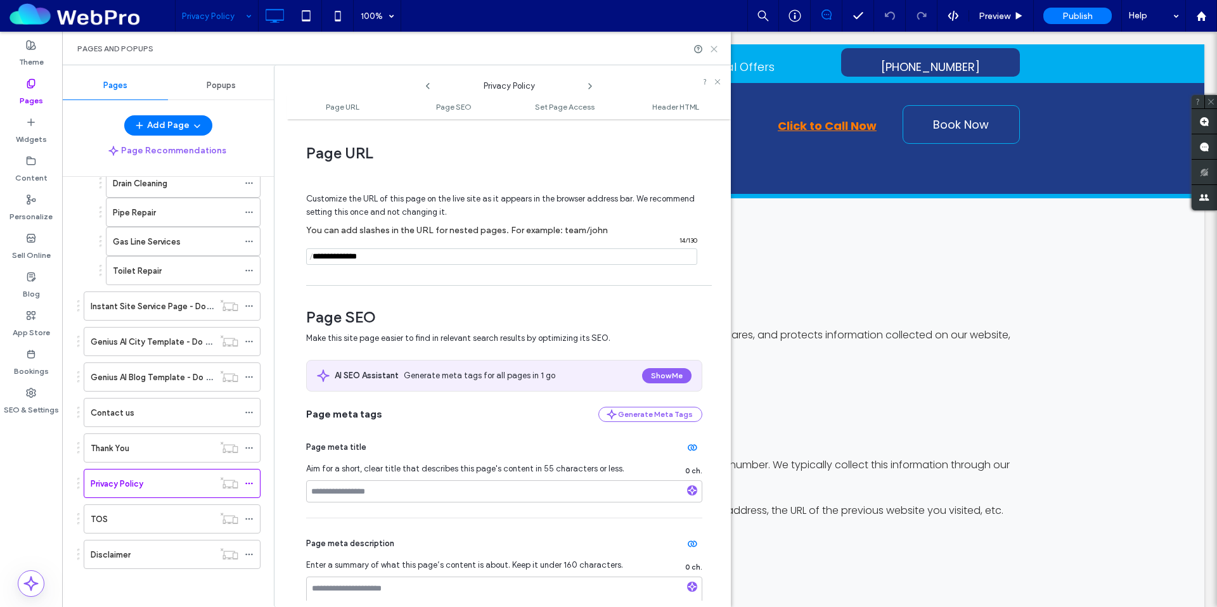
drag, startPoint x: 713, startPoint y: 49, endPoint x: 575, endPoint y: 35, distance: 138.8
click at [713, 49] on icon at bounding box center [714, 49] width 10 height 10
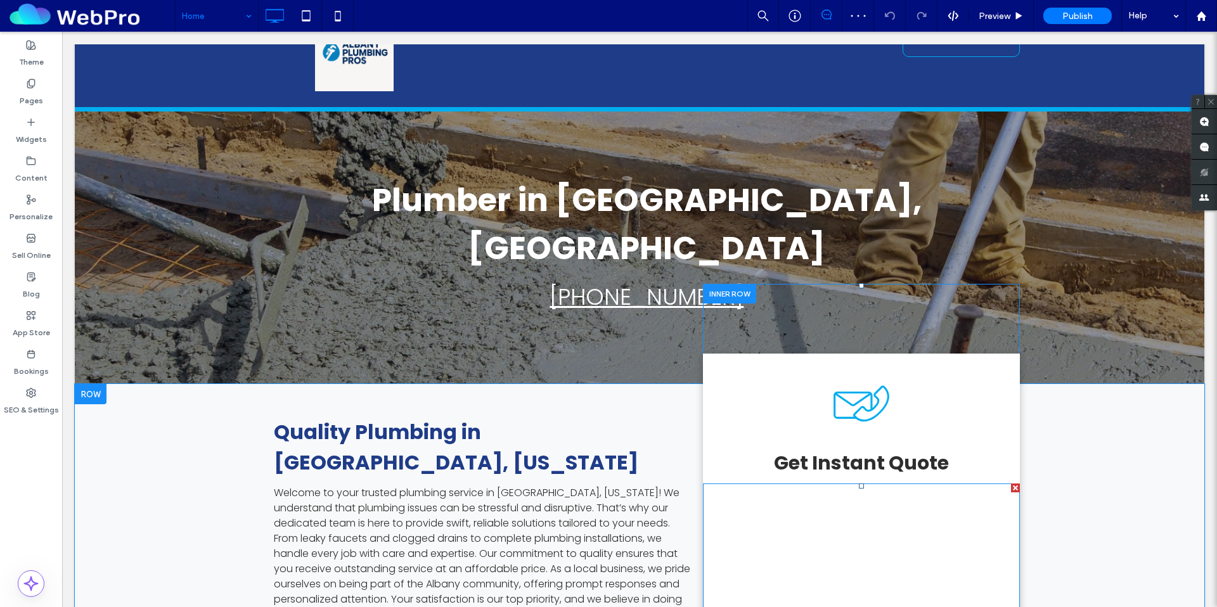
scroll to position [239, 0]
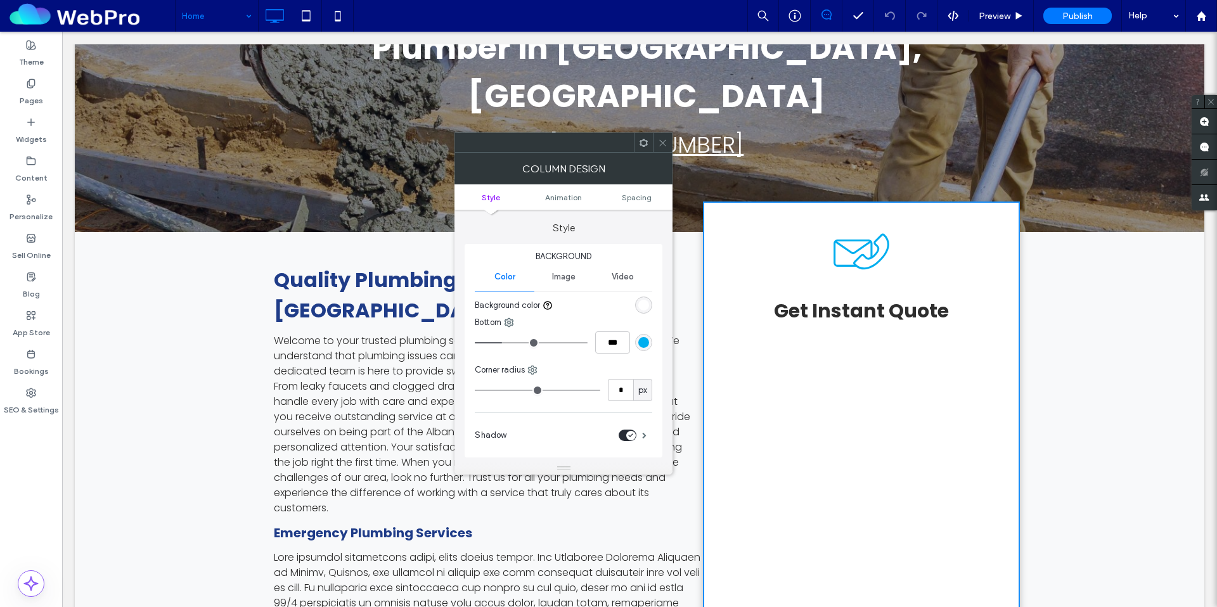
click at [658, 143] on icon at bounding box center [663, 143] width 10 height 10
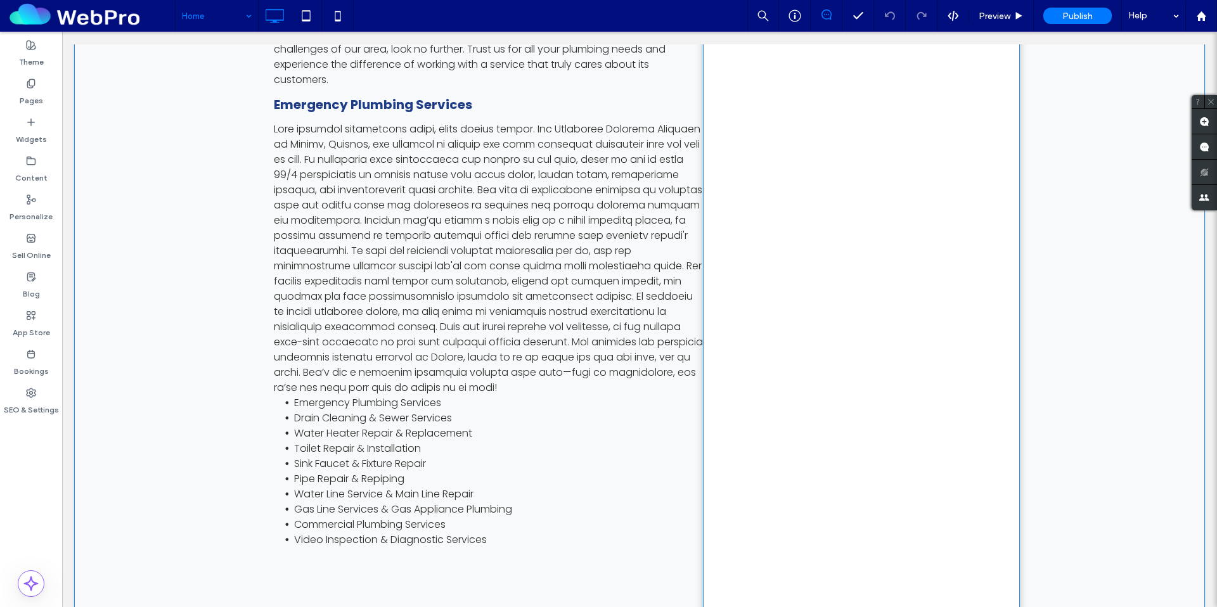
scroll to position [34, 0]
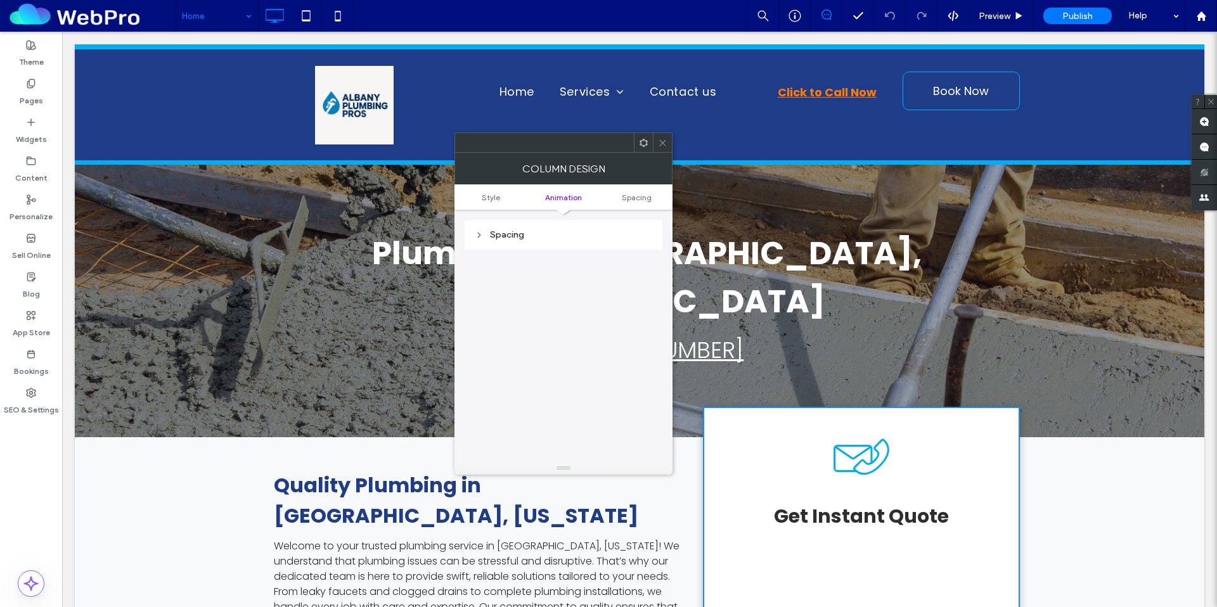
scroll to position [0, 0]
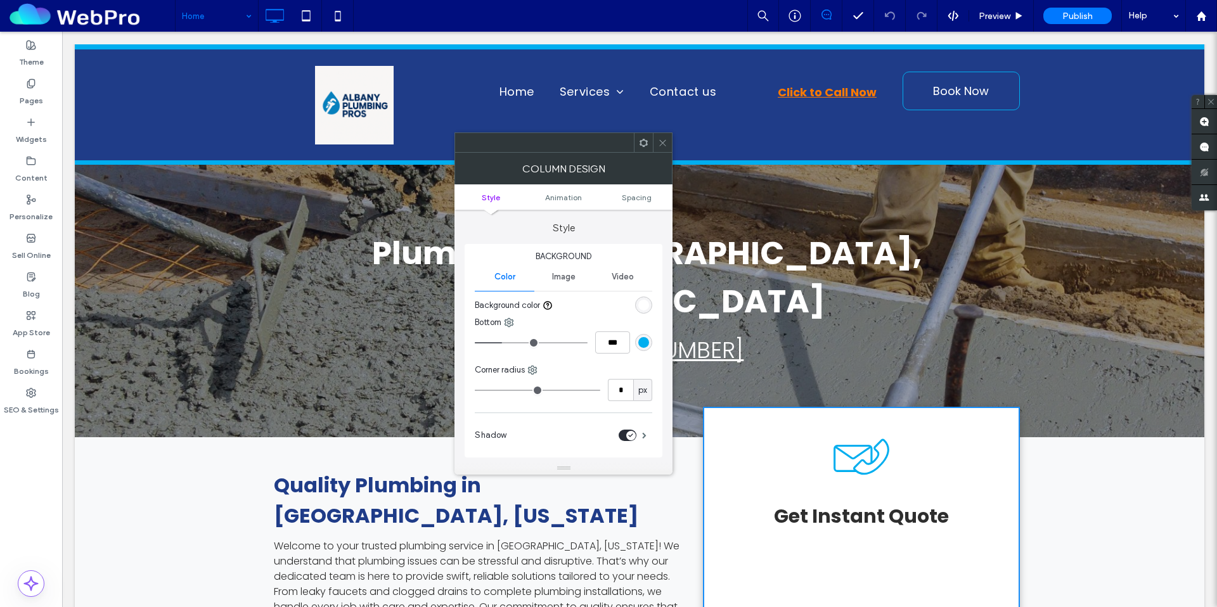
drag, startPoint x: 663, startPoint y: 143, endPoint x: 620, endPoint y: 131, distance: 44.3
click at [663, 143] on icon at bounding box center [663, 143] width 10 height 10
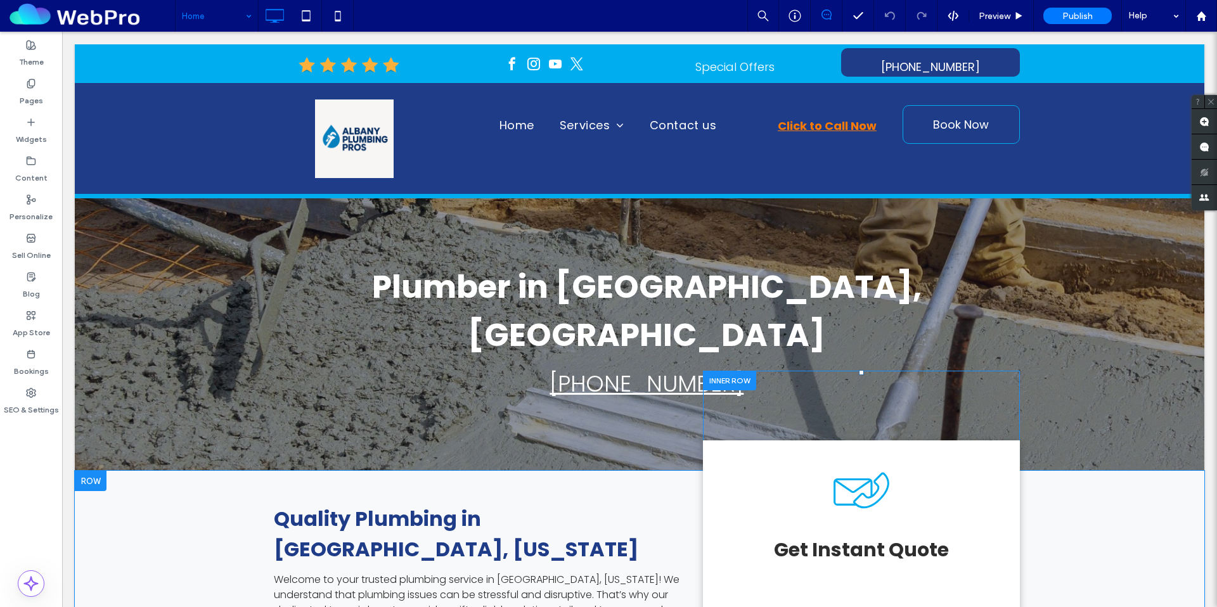
click at [734, 371] on div at bounding box center [729, 381] width 53 height 20
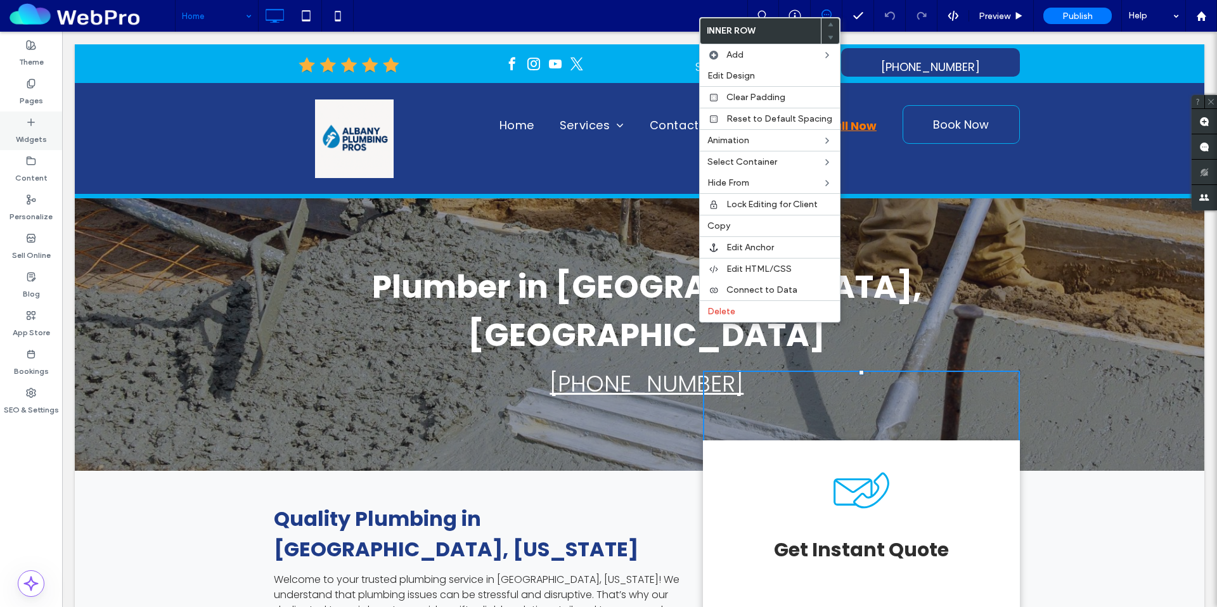
drag, startPoint x: 19, startPoint y: 142, endPoint x: 26, endPoint y: 134, distance: 10.3
click at [19, 142] on label "Widgets" at bounding box center [31, 136] width 31 height 18
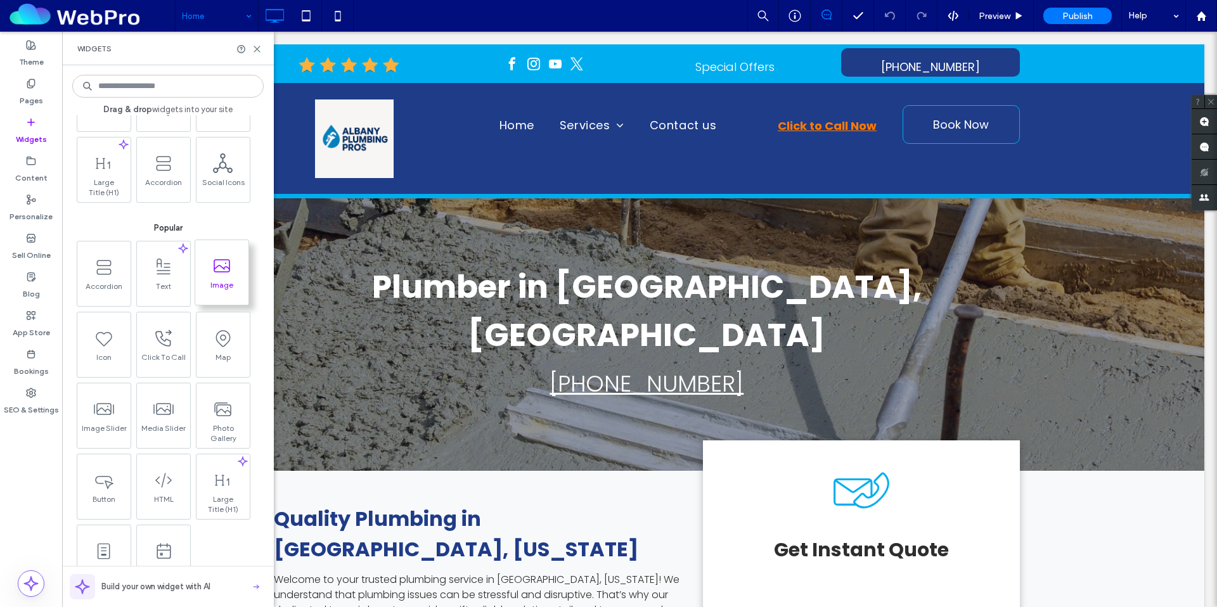
scroll to position [242, 0]
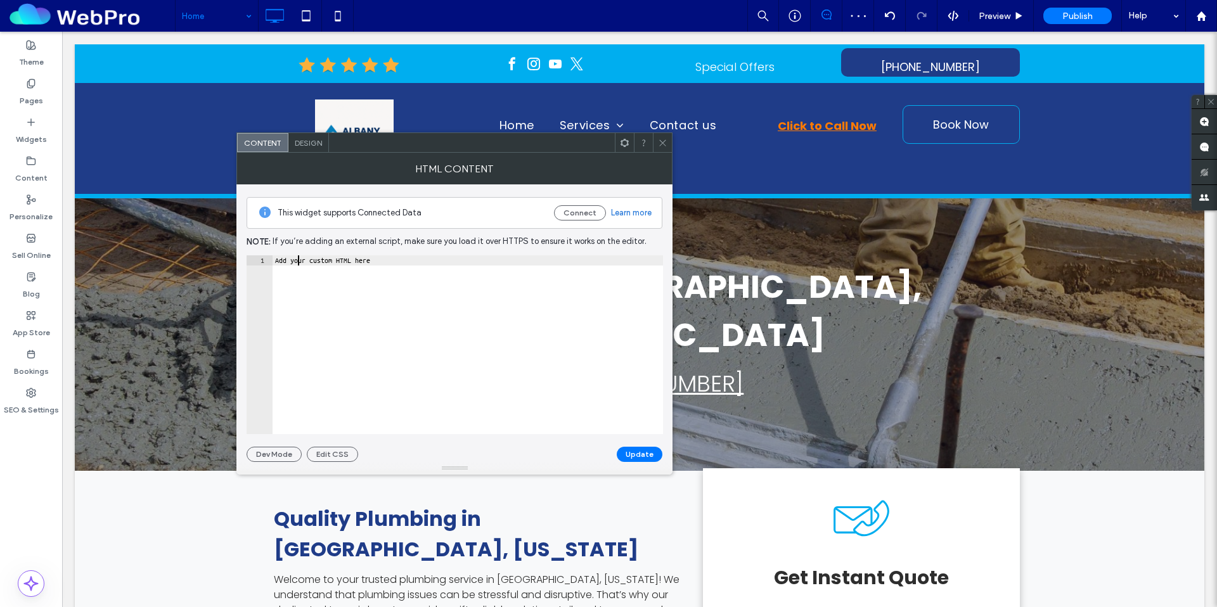
paste textarea "**********"
type textarea "**********"
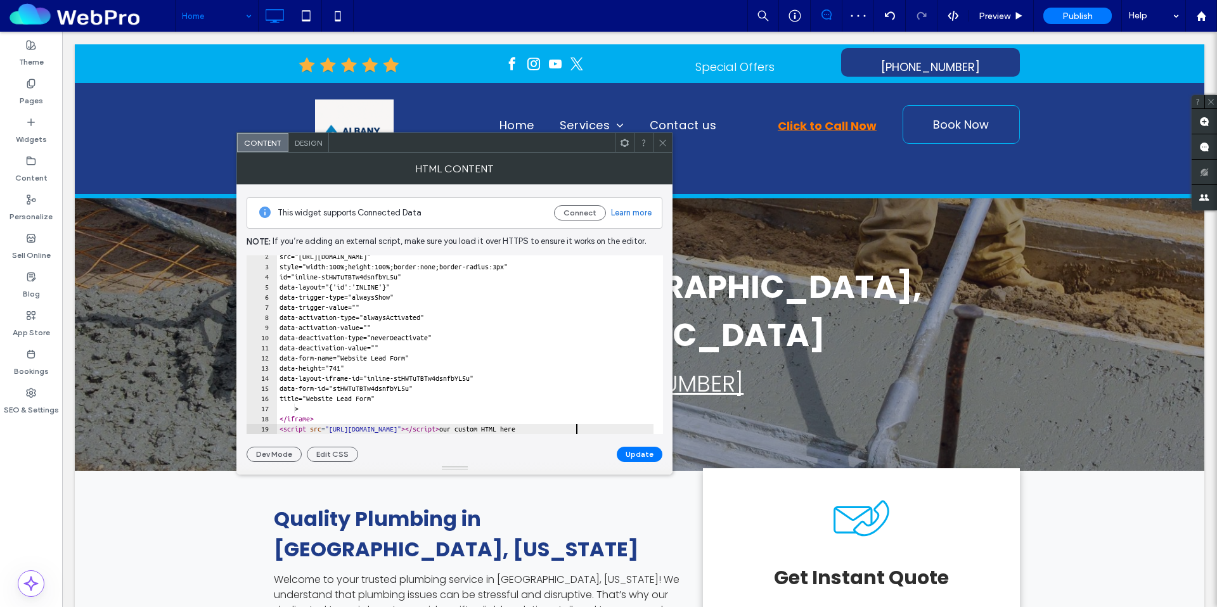
scroll to position [14, 0]
click at [639, 459] on button "Update" at bounding box center [640, 454] width 46 height 15
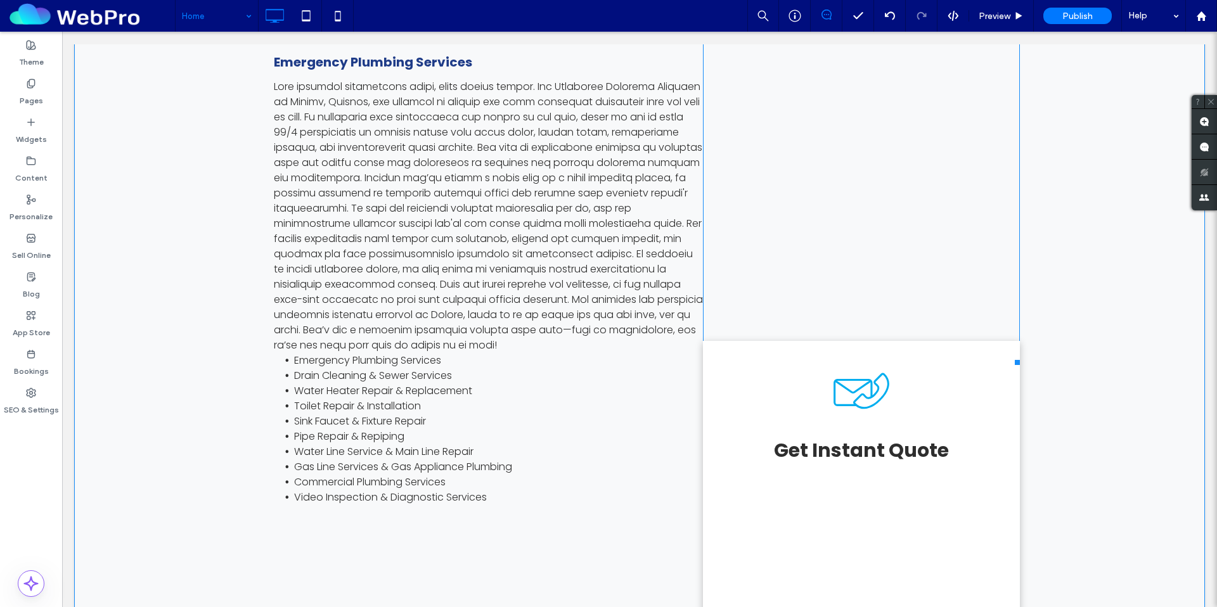
scroll to position [710, 0]
click at [730, 271] on div at bounding box center [729, 281] width 53 height 20
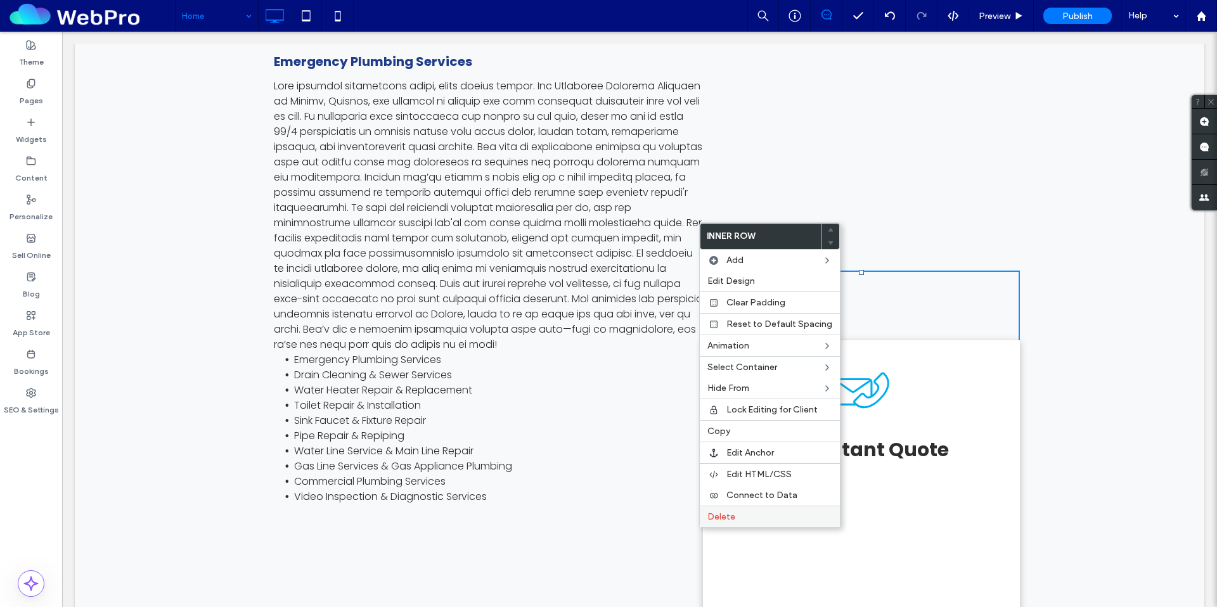
click at [733, 520] on span "Delete" at bounding box center [721, 516] width 28 height 11
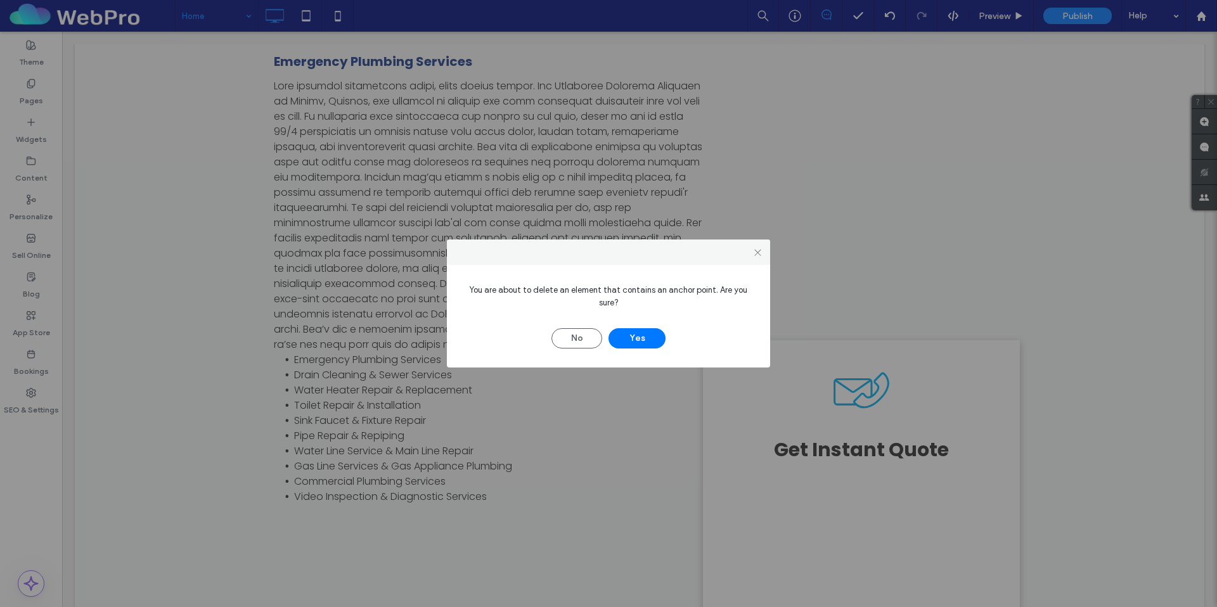
drag, startPoint x: 641, startPoint y: 333, endPoint x: 707, endPoint y: 343, distance: 67.2
click at [645, 333] on button "Yes" at bounding box center [636, 338] width 57 height 20
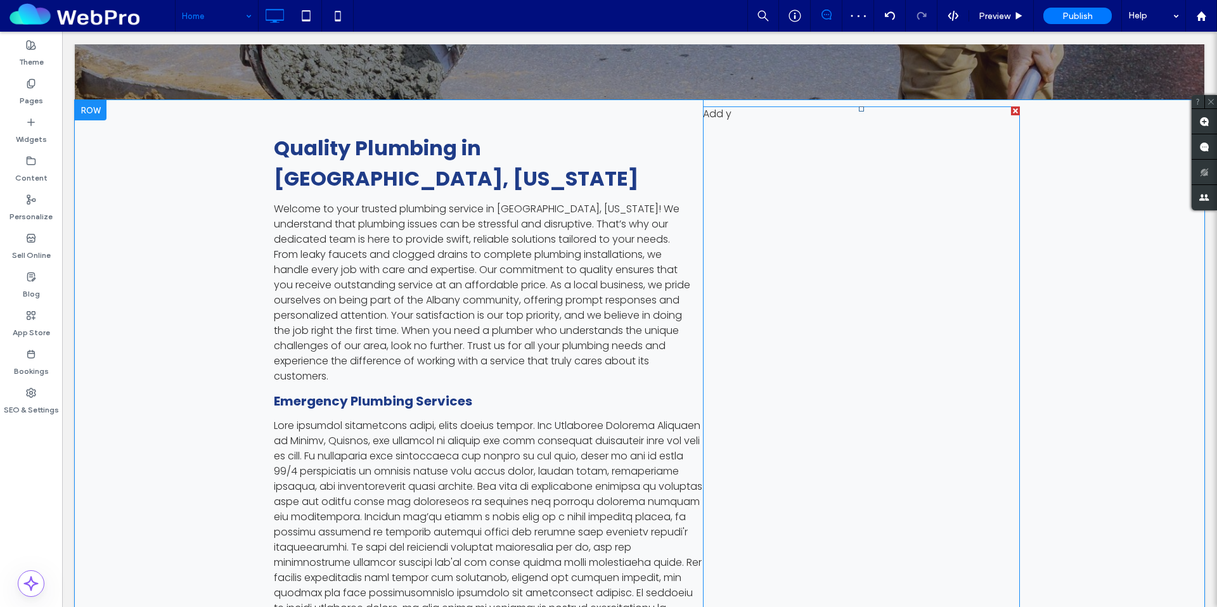
scroll to position [222, 0]
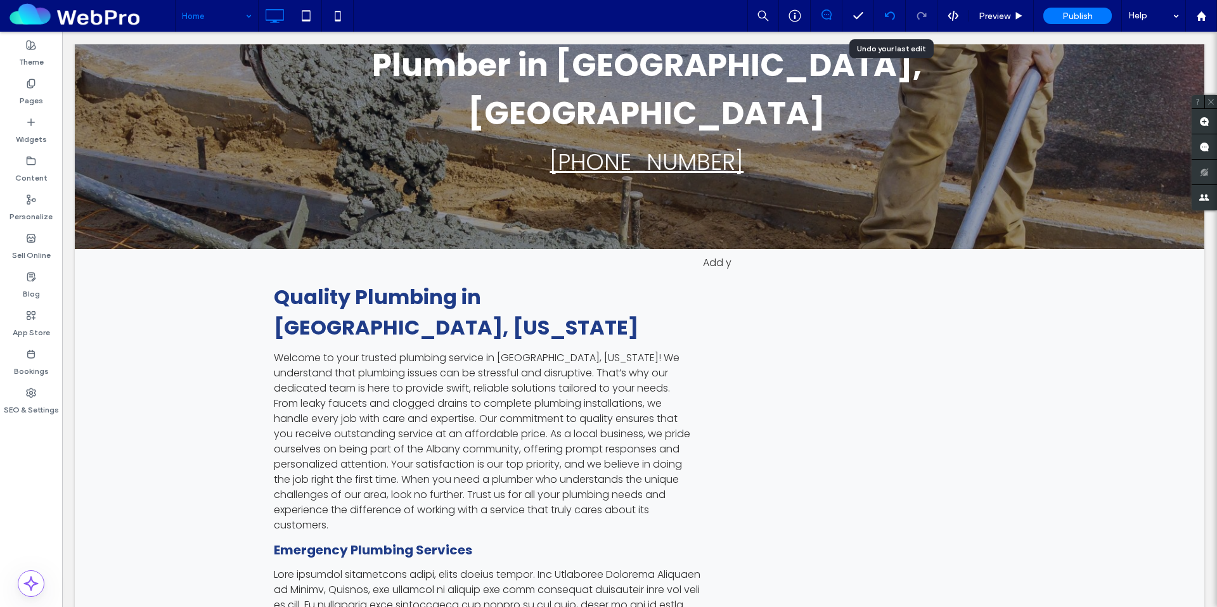
click at [889, 15] on icon at bounding box center [890, 16] width 10 height 10
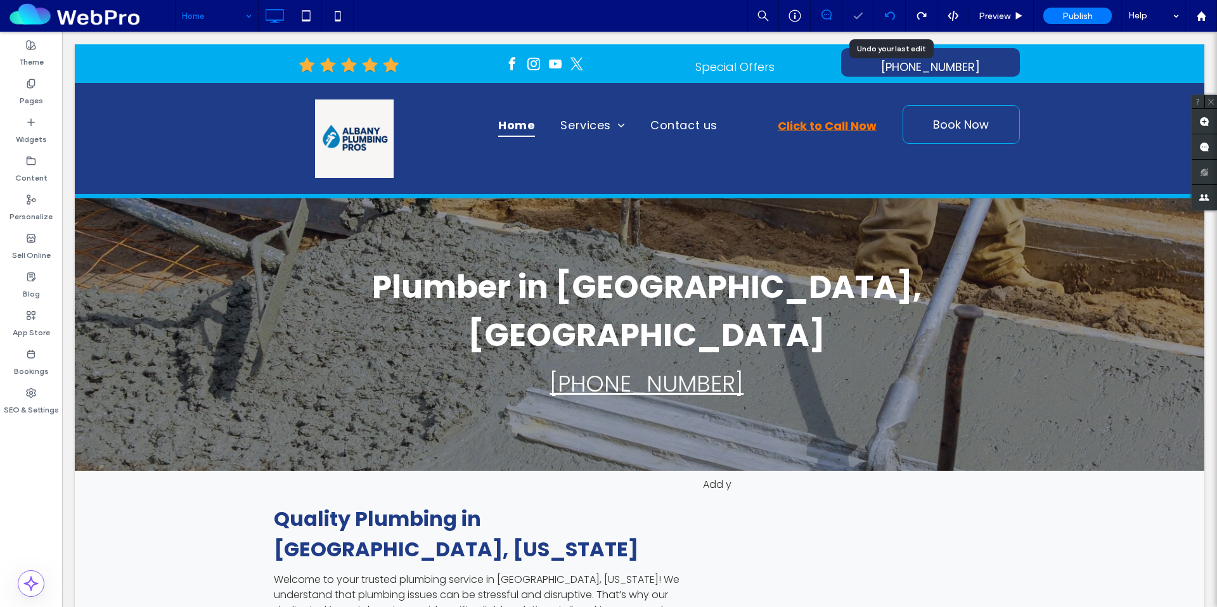
scroll to position [0, 0]
click at [888, 15] on icon at bounding box center [890, 16] width 10 height 10
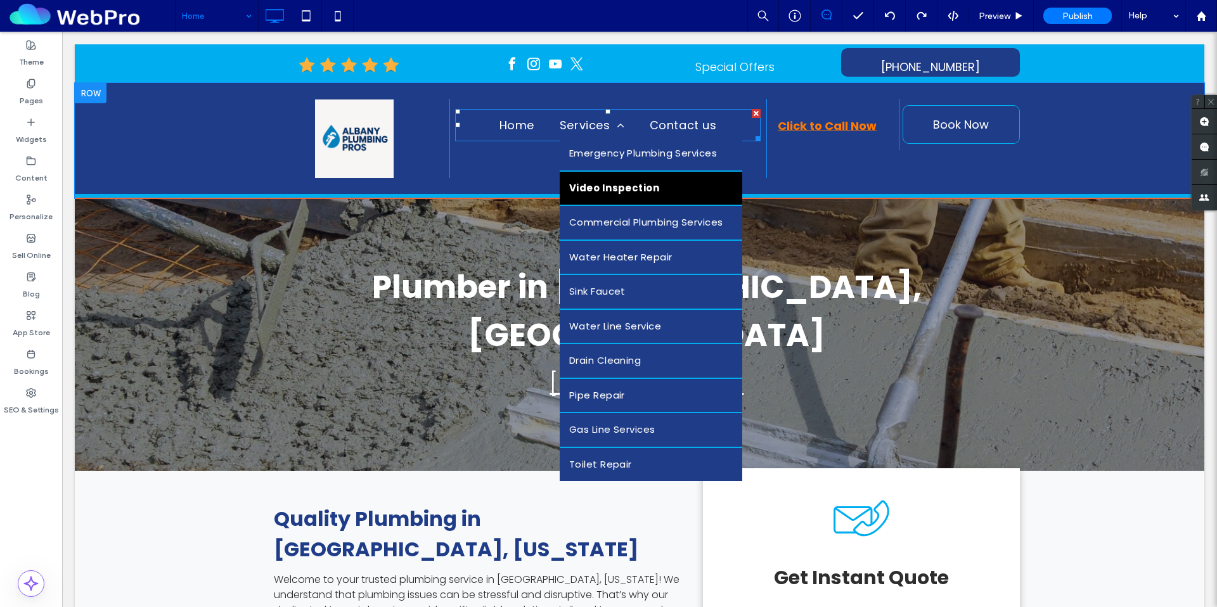
click at [575, 172] on link "Video Inspection" at bounding box center [651, 189] width 183 height 34
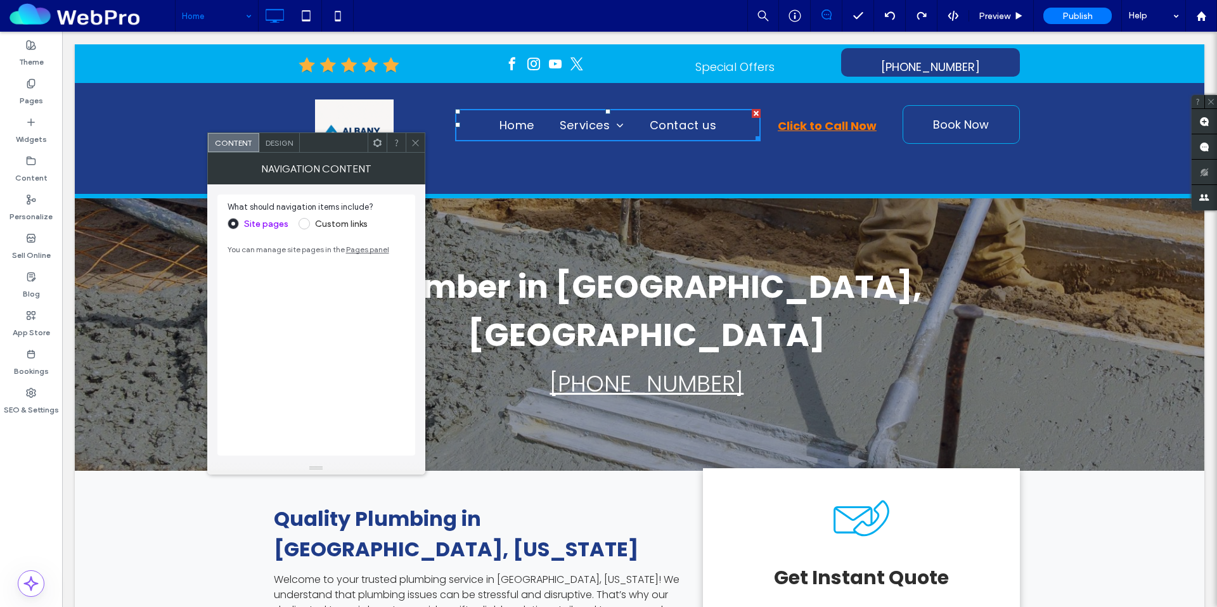
click at [412, 146] on icon at bounding box center [416, 143] width 10 height 10
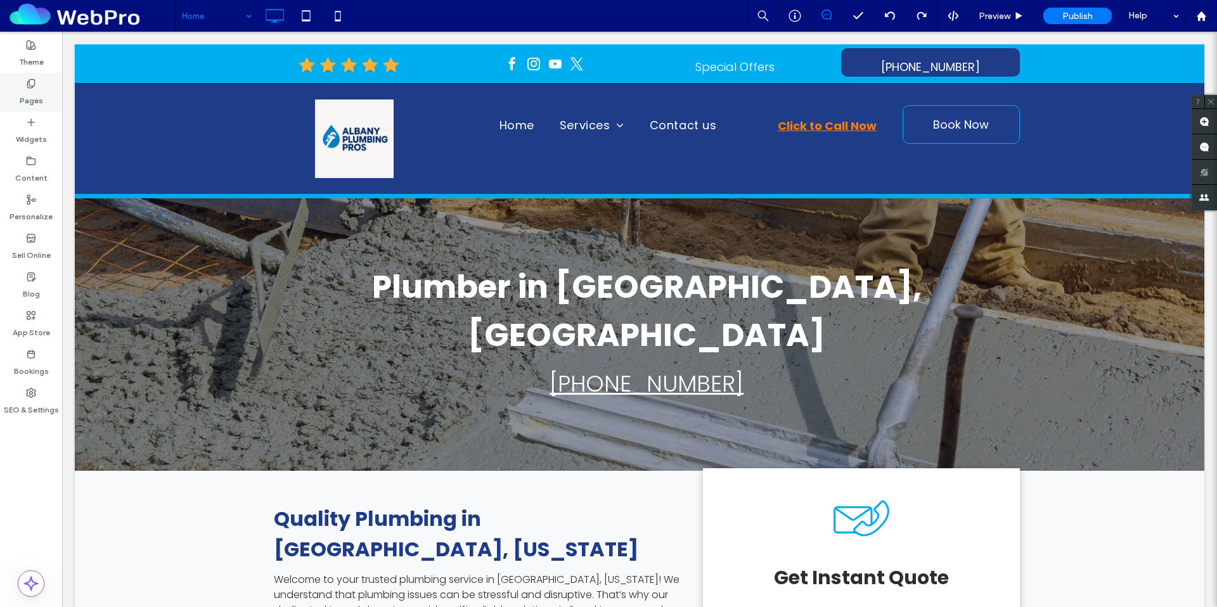
click at [14, 86] on div "Pages" at bounding box center [31, 92] width 62 height 39
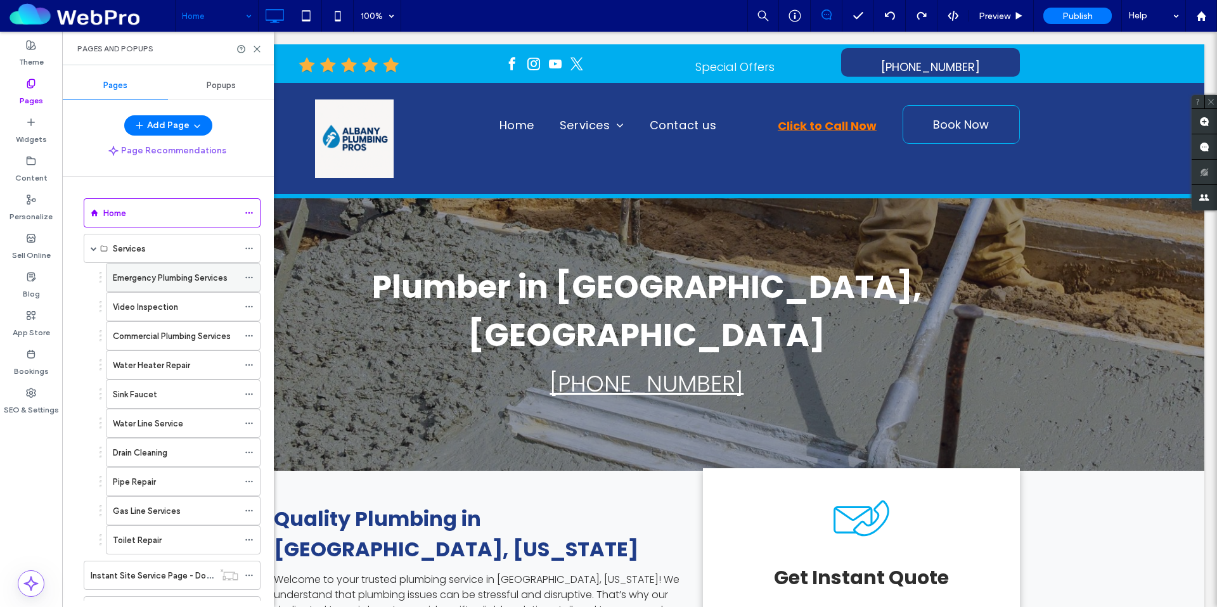
click at [148, 276] on label "Emergency Plumbing Services" at bounding box center [170, 278] width 115 height 22
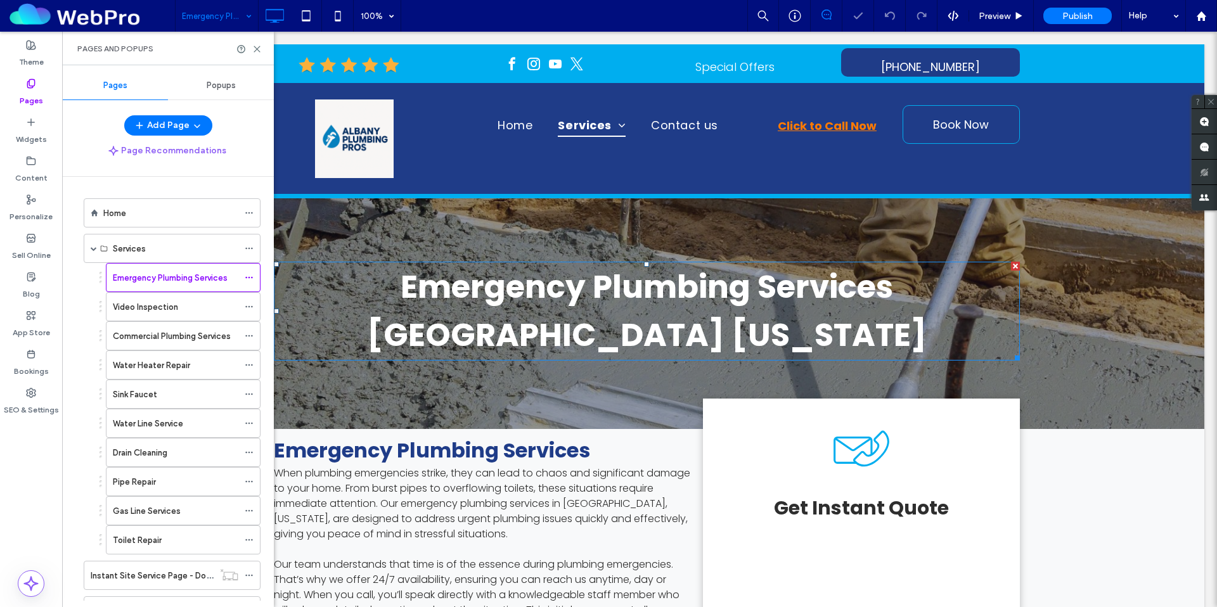
scroll to position [415, 0]
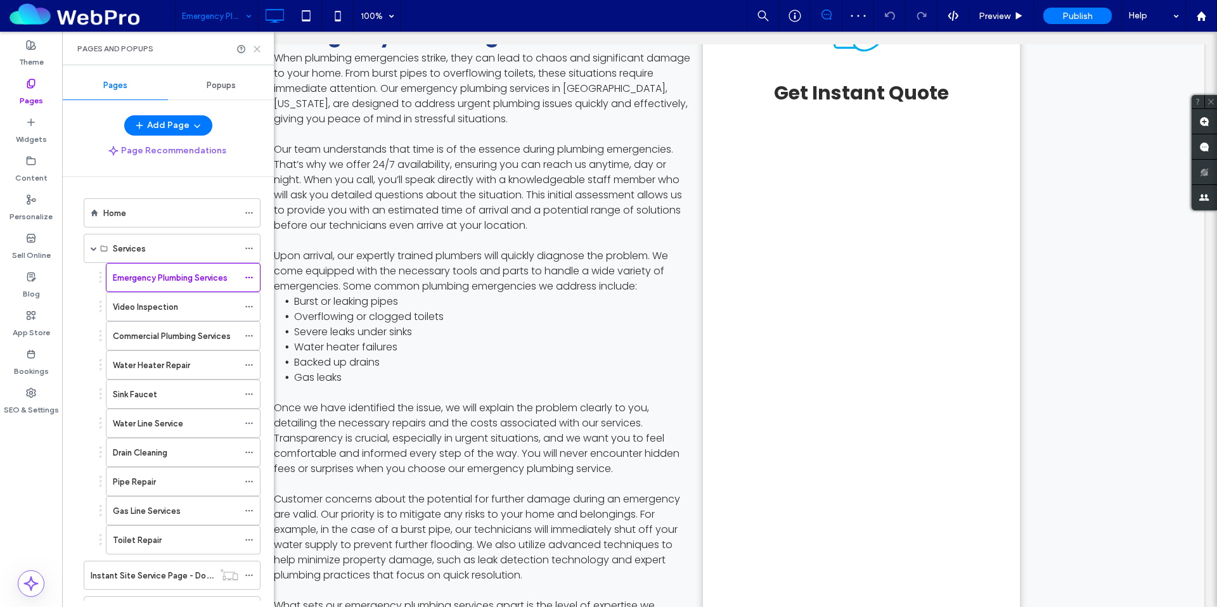
drag, startPoint x: 260, startPoint y: 48, endPoint x: 285, endPoint y: 60, distance: 27.8
click at [260, 48] on icon at bounding box center [257, 49] width 10 height 10
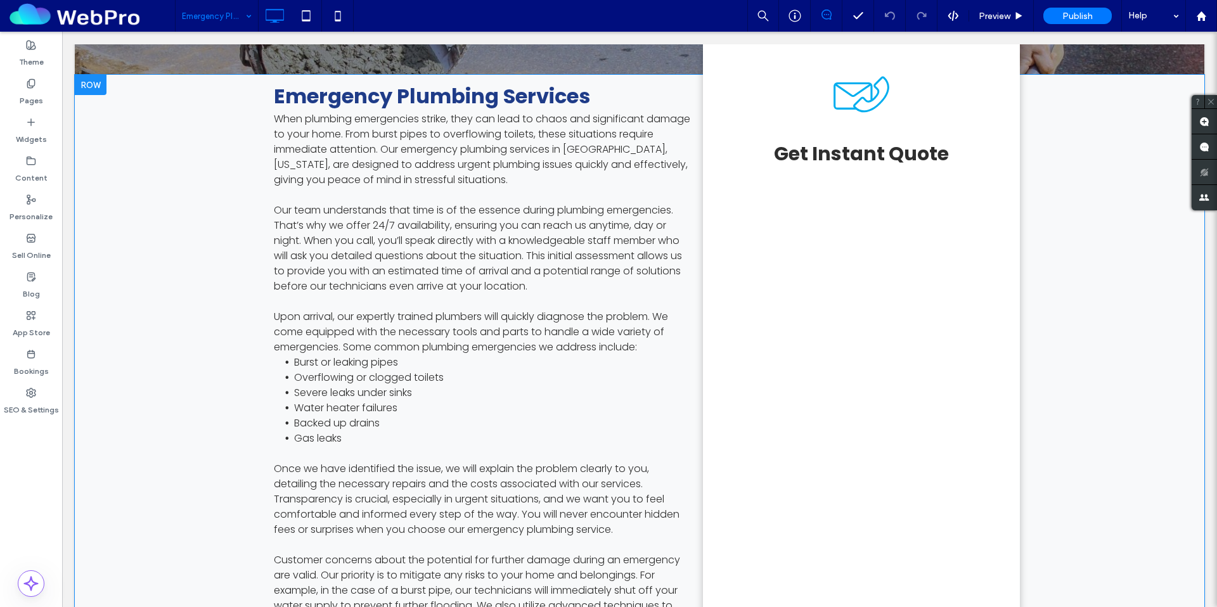
scroll to position [339, 0]
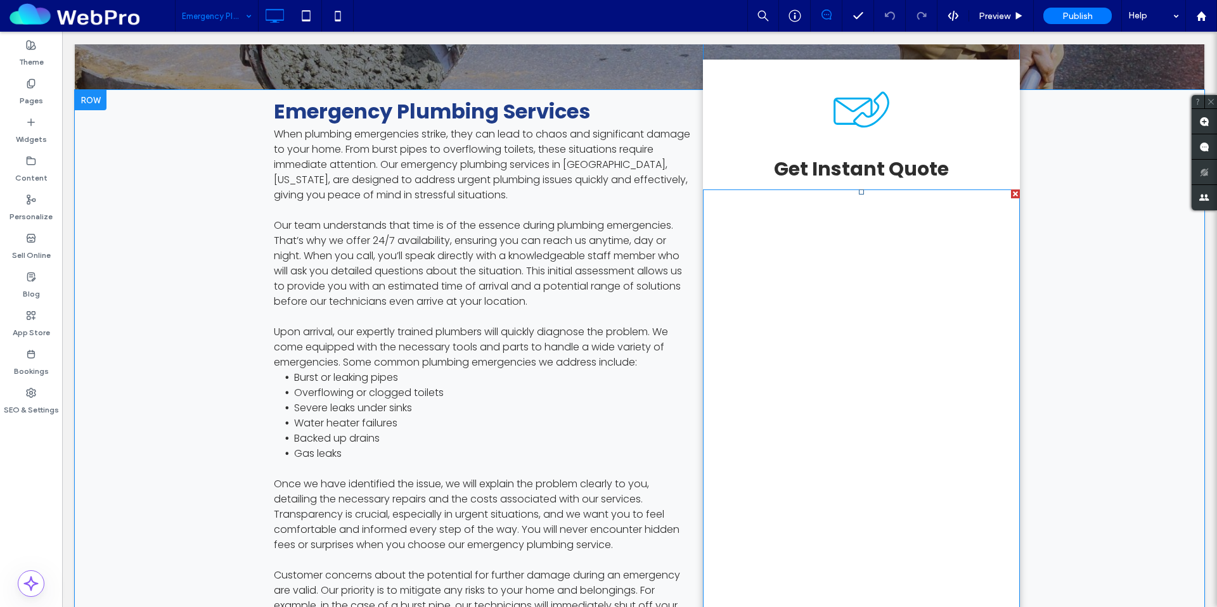
click at [1011, 198] on div at bounding box center [1015, 193] width 9 height 9
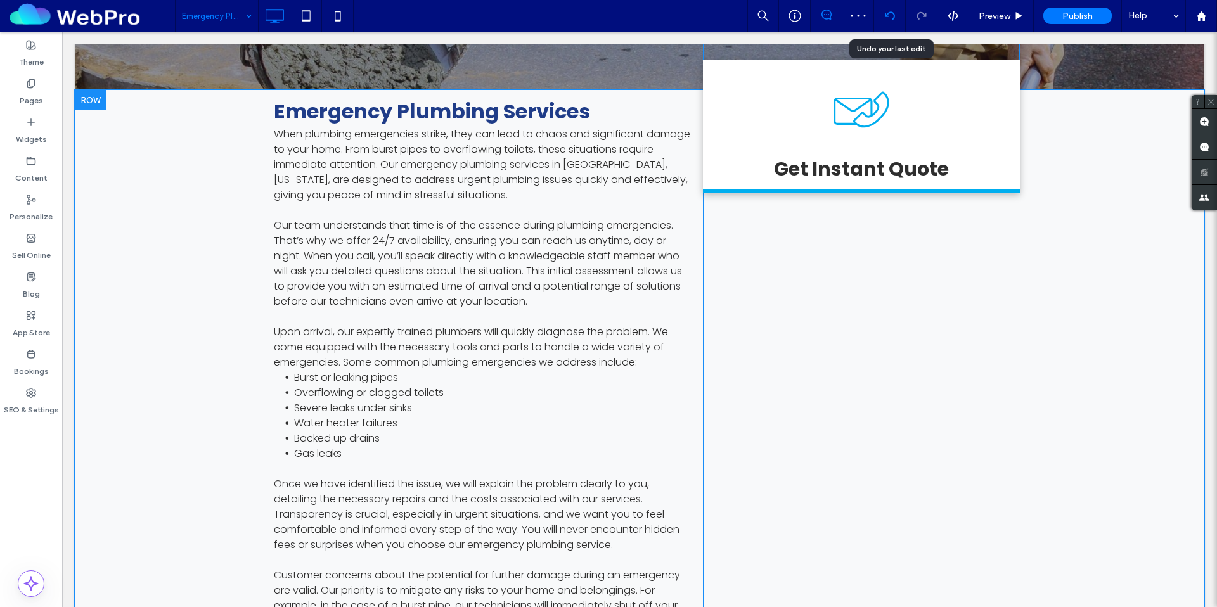
click at [894, 16] on use at bounding box center [889, 15] width 10 height 8
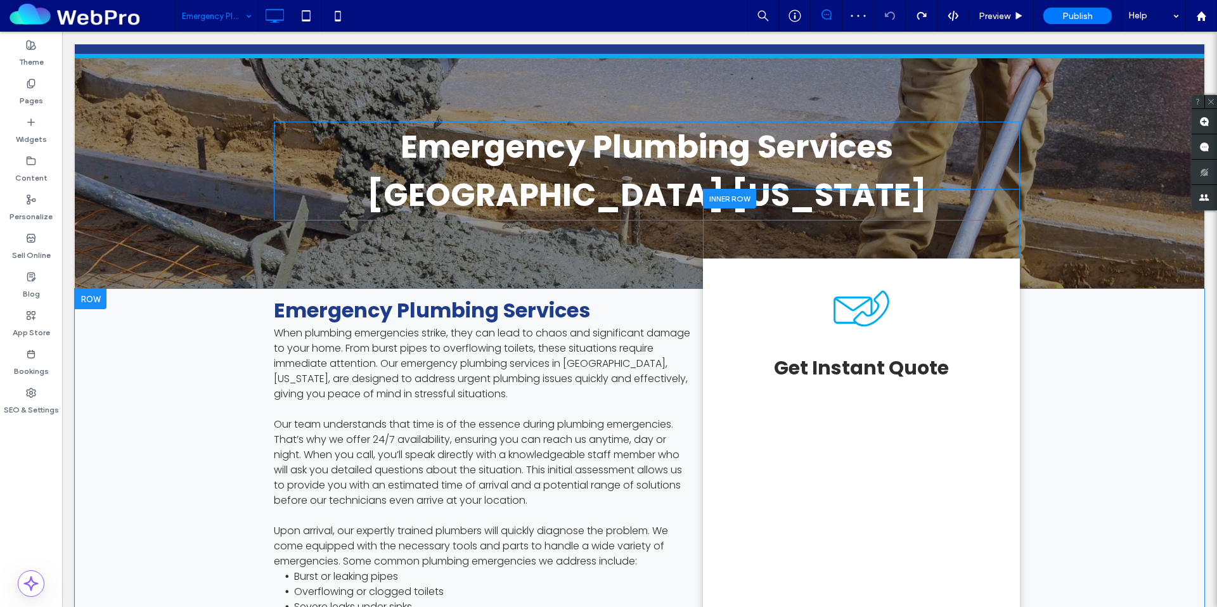
scroll to position [418, 0]
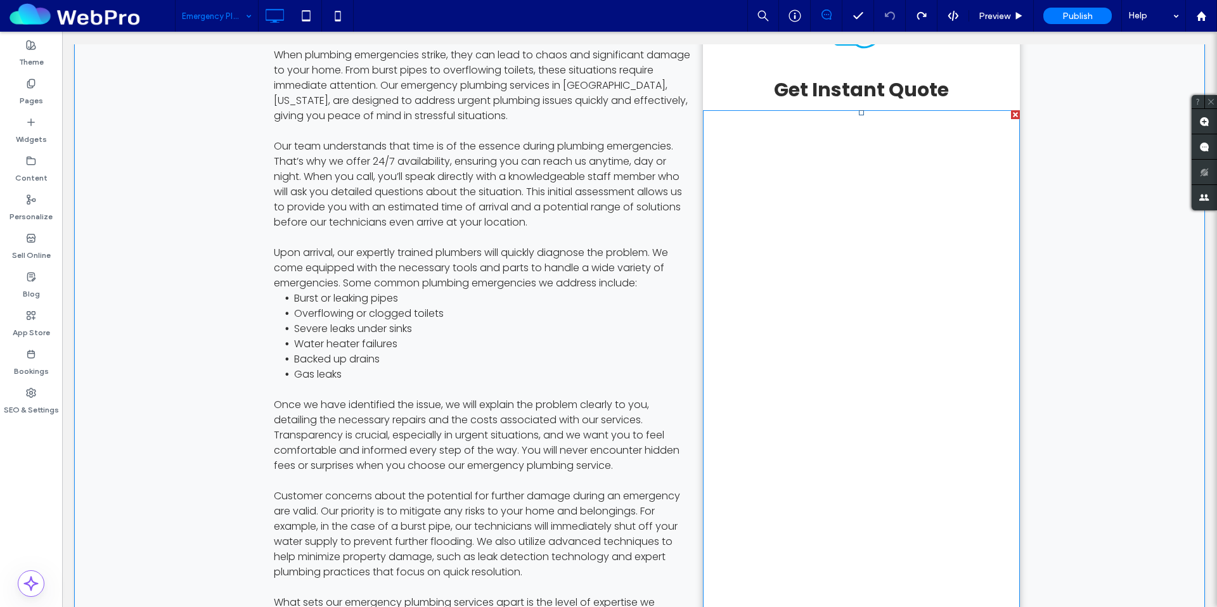
click at [1011, 114] on div at bounding box center [1015, 114] width 9 height 9
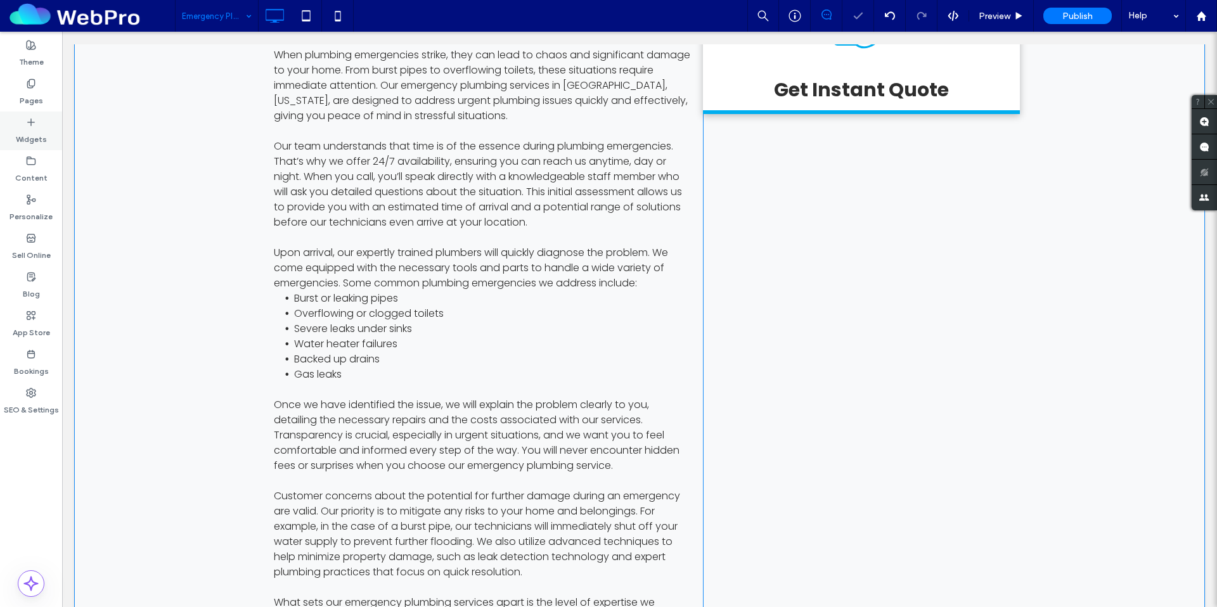
click at [35, 123] on icon at bounding box center [31, 122] width 10 height 10
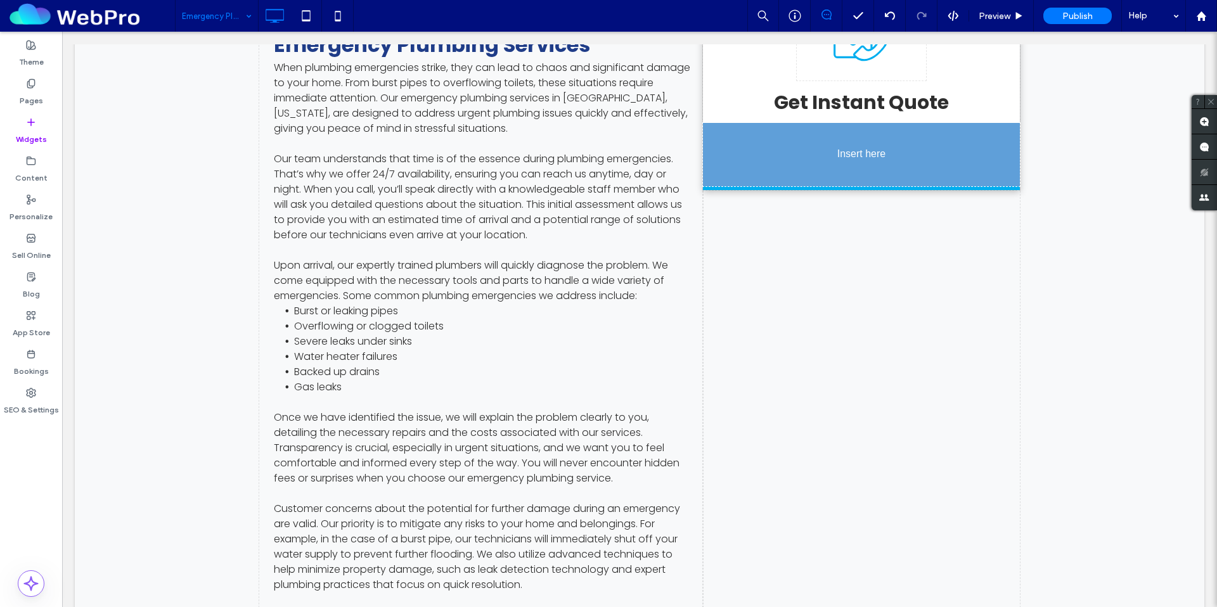
scroll to position [402, 0]
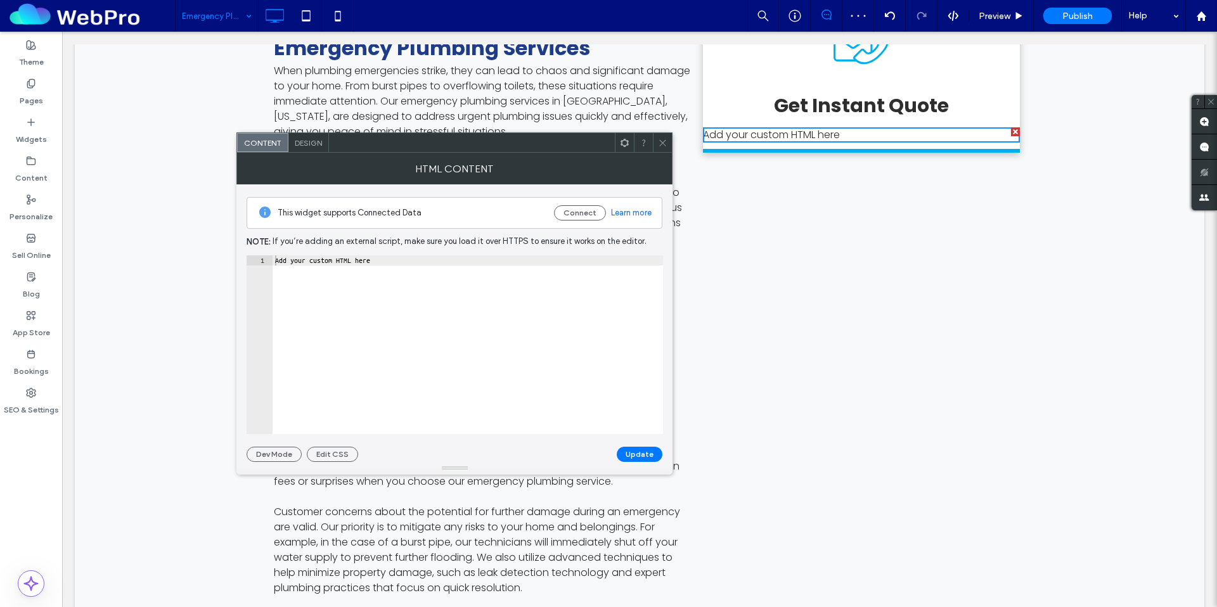
click at [283, 266] on div "Add your custom HTML here" at bounding box center [467, 354] width 391 height 199
click at [283, 265] on div "Add your custom HTML here" at bounding box center [467, 354] width 391 height 199
paste textarea "**********"
type textarea "**********"
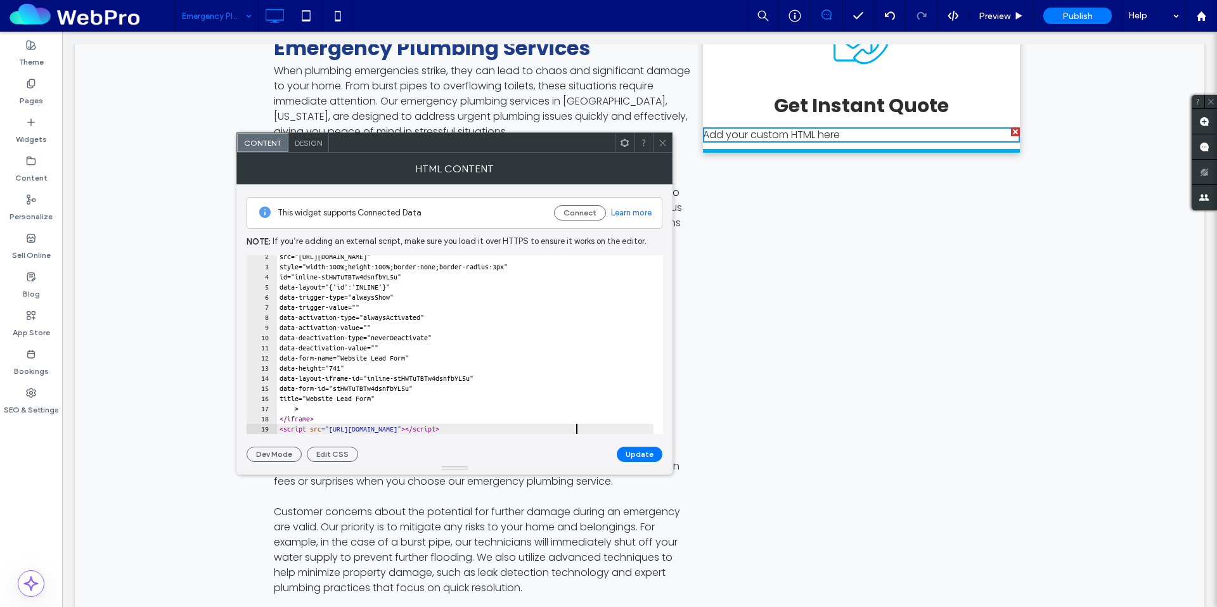
scroll to position [14, 0]
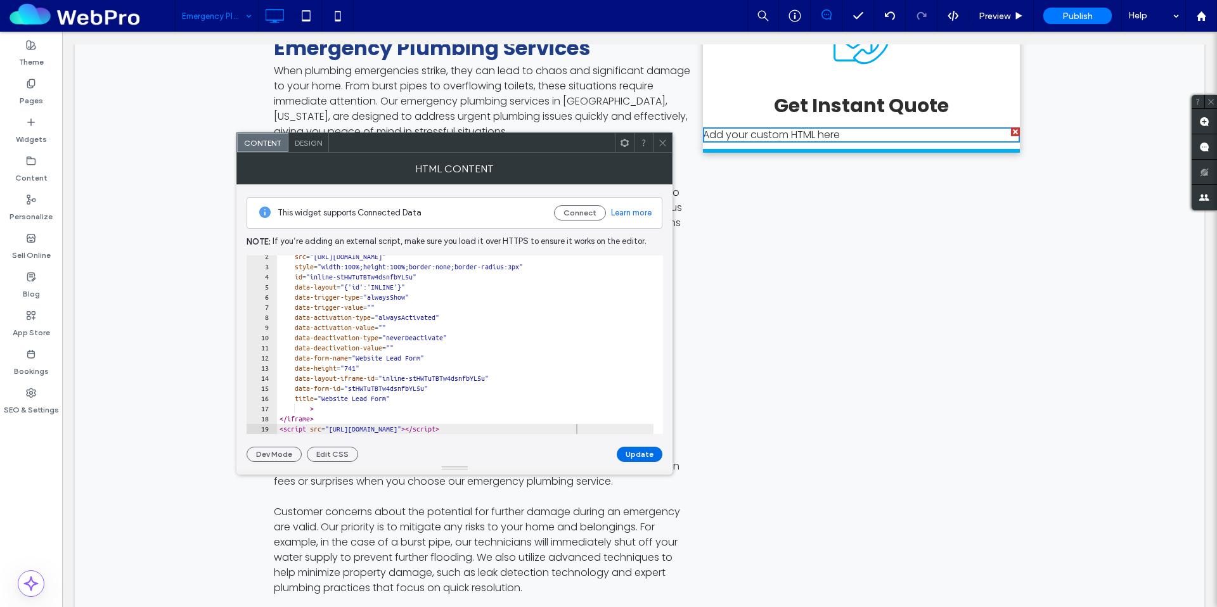
click at [621, 454] on button "Update" at bounding box center [640, 454] width 46 height 15
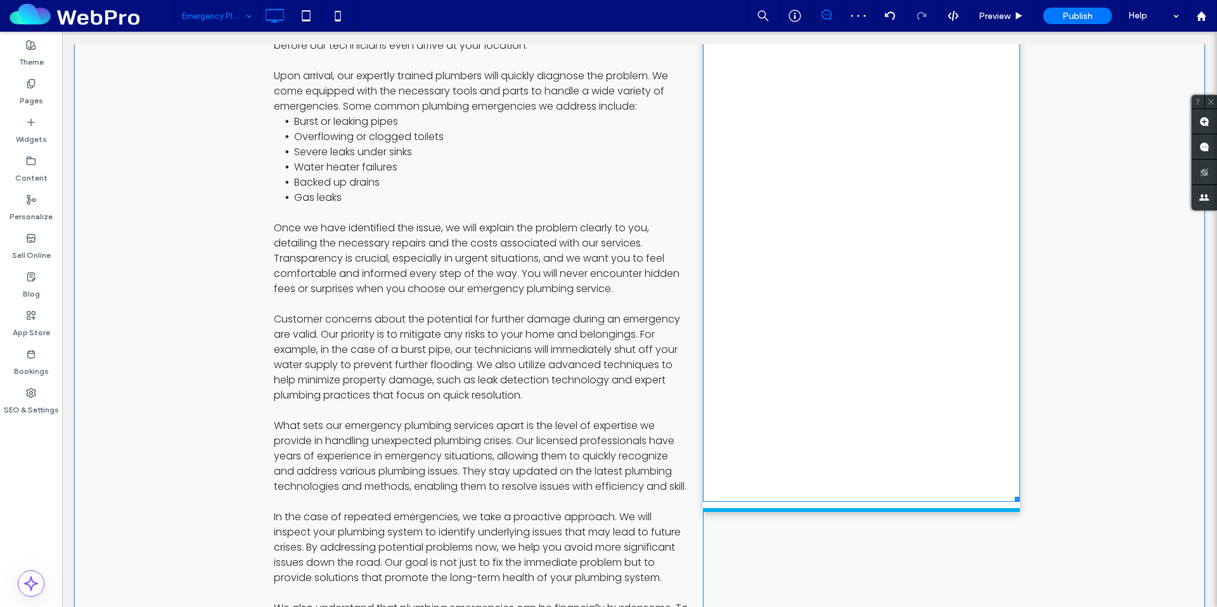
scroll to position [342, 0]
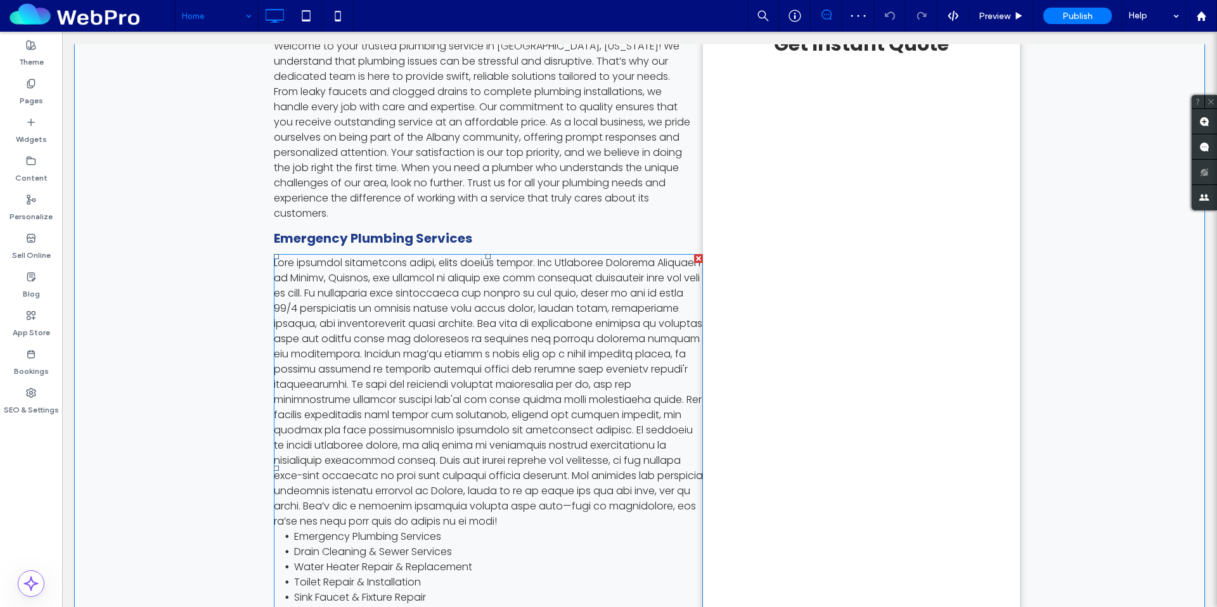
scroll to position [373, 0]
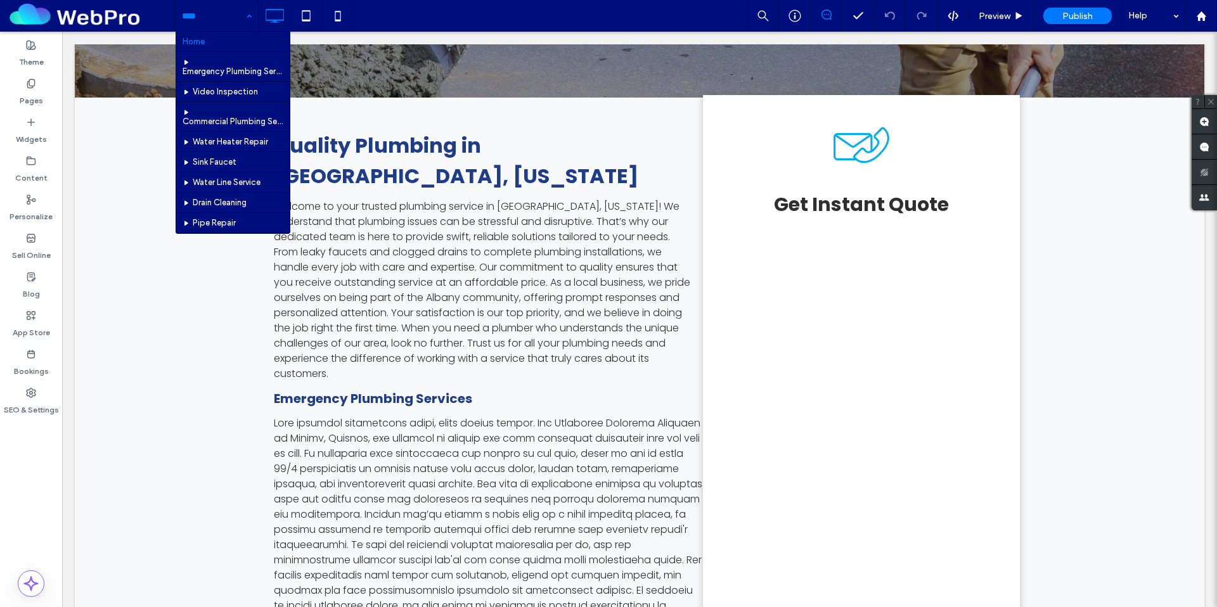
click at [198, 16] on input at bounding box center [213, 16] width 63 height 32
